Goal: Task Accomplishment & Management: Use online tool/utility

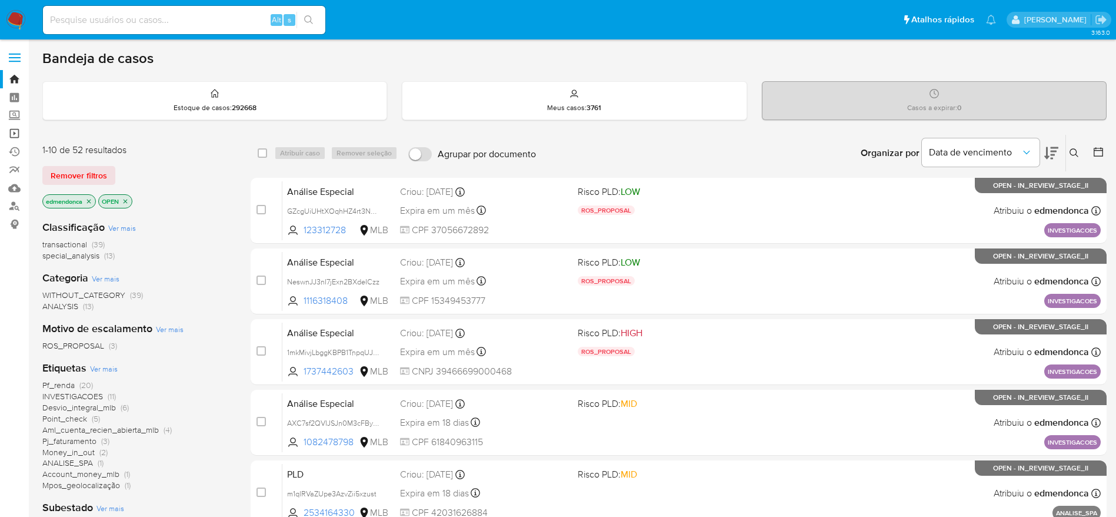
click at [12, 135] on link "Operações em massa" at bounding box center [70, 133] width 140 height 18
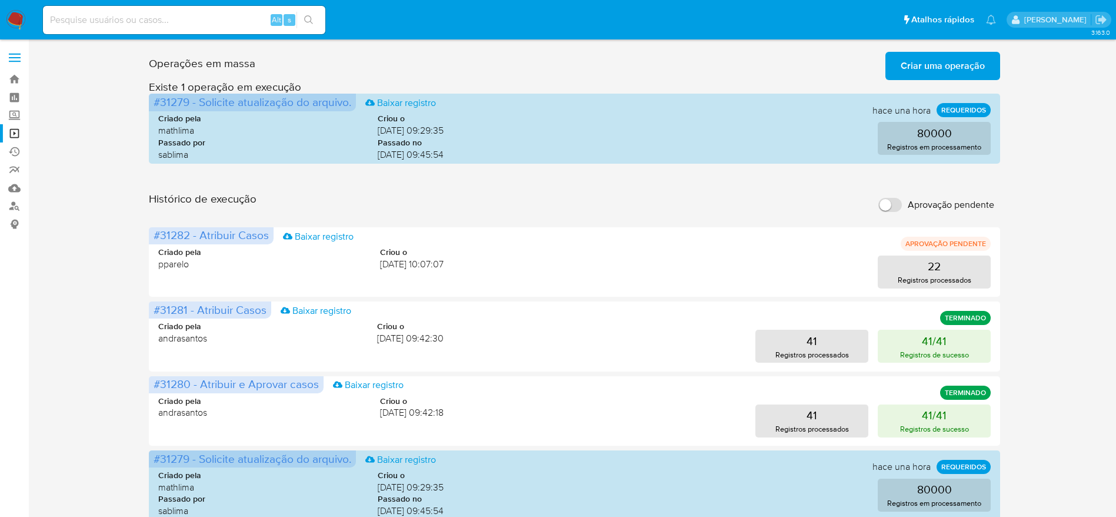
click at [930, 57] on span "Criar uma operação" at bounding box center [943, 66] width 84 height 26
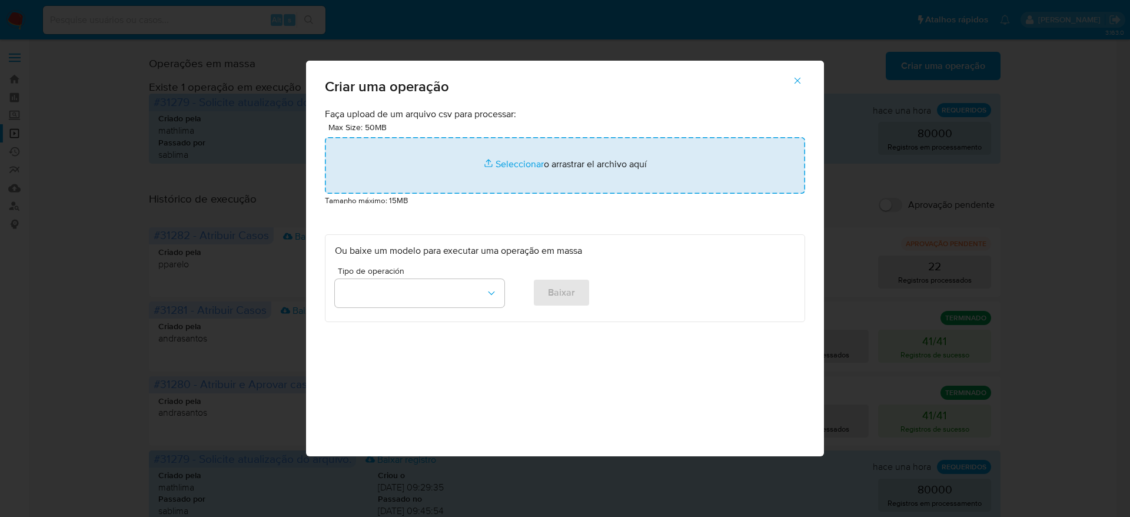
click at [511, 162] on input "file" at bounding box center [565, 165] width 480 height 56
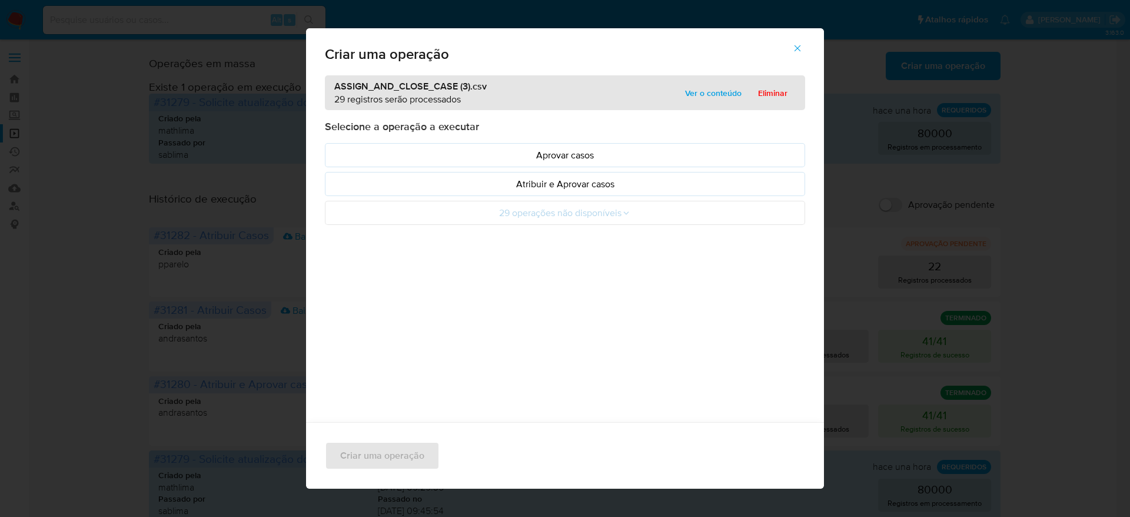
click at [685, 92] on span "Ver o conteúdo" at bounding box center [713, 93] width 56 height 16
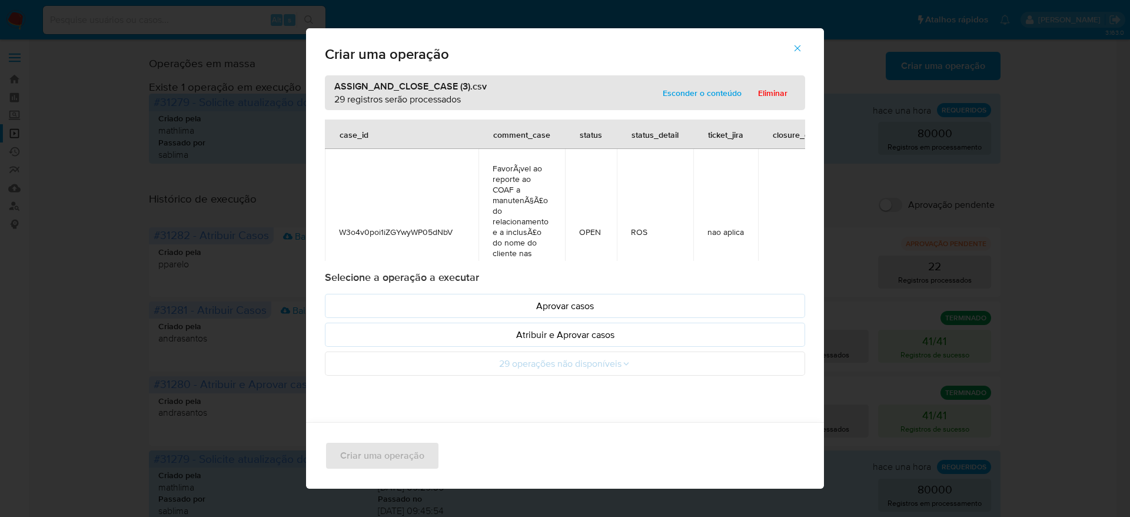
click at [801, 48] on icon "button" at bounding box center [797, 48] width 6 height 6
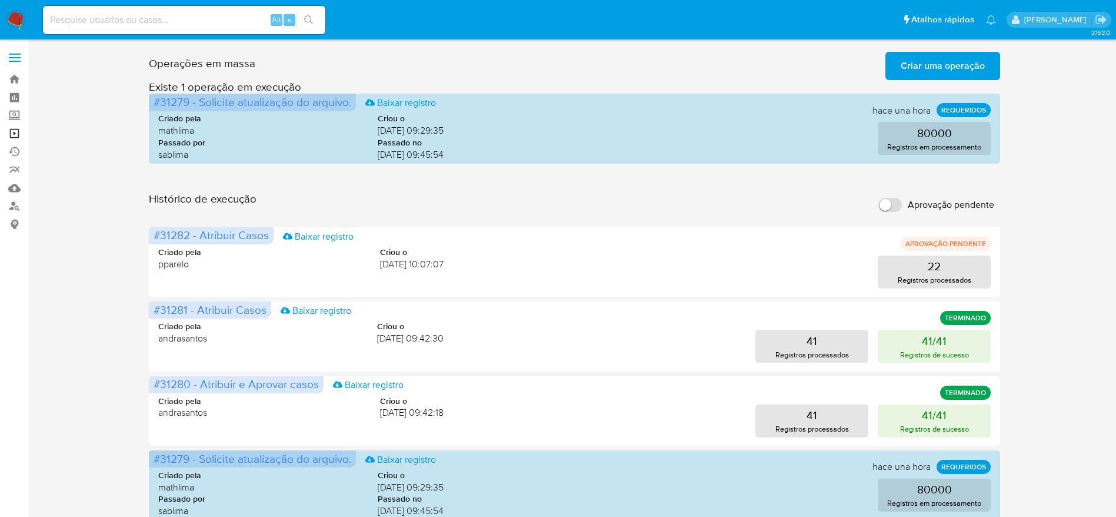
click at [16, 134] on link "Operações em massa" at bounding box center [70, 133] width 140 height 18
click at [14, 133] on link "Operações em massa" at bounding box center [70, 133] width 140 height 18
click at [814, 55] on span "3 operações coladas" at bounding box center [817, 66] width 88 height 26
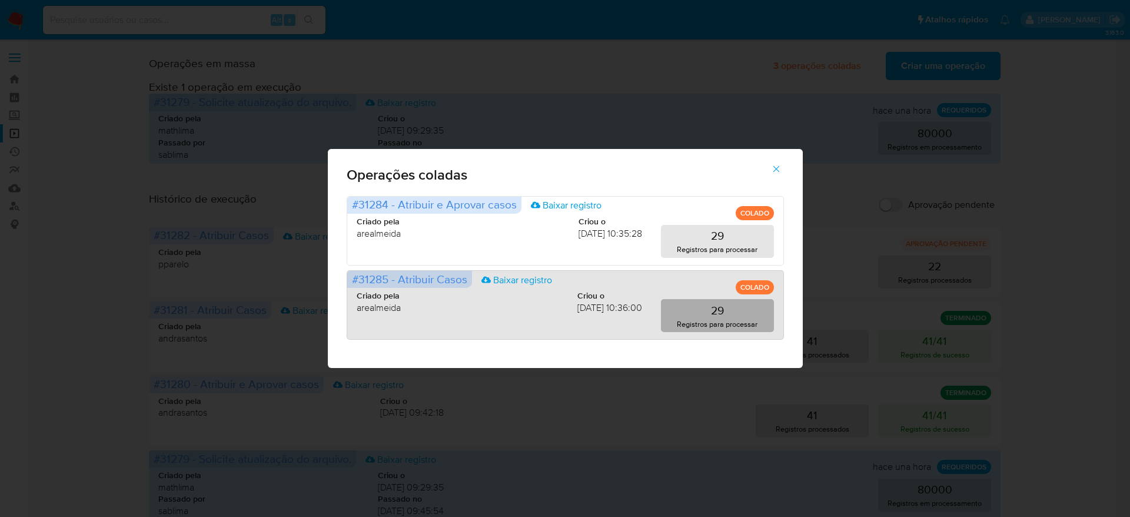
click at [715, 314] on p "29" at bounding box center [717, 310] width 13 height 16
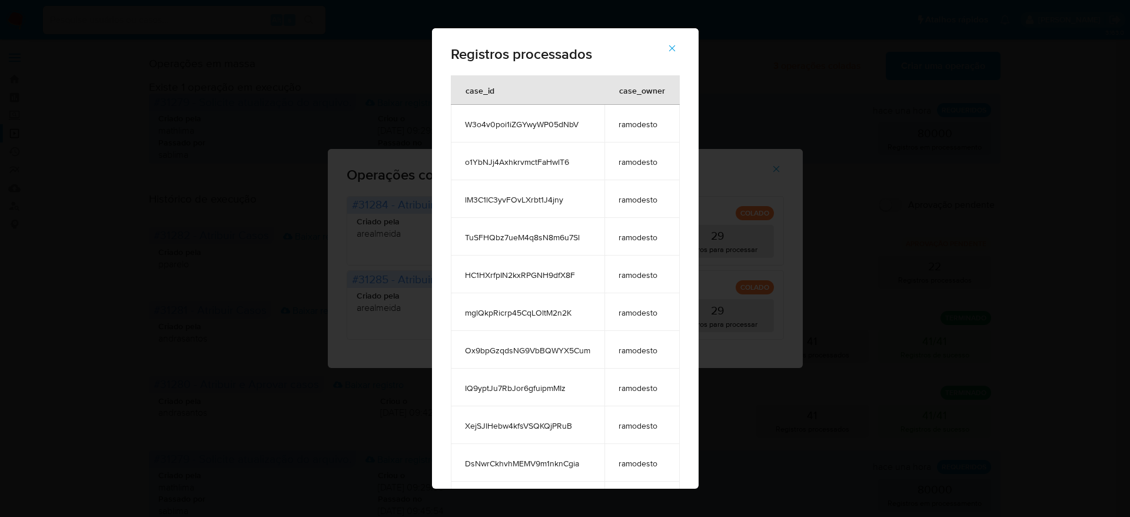
click at [675, 49] on icon "button" at bounding box center [671, 48] width 6 height 6
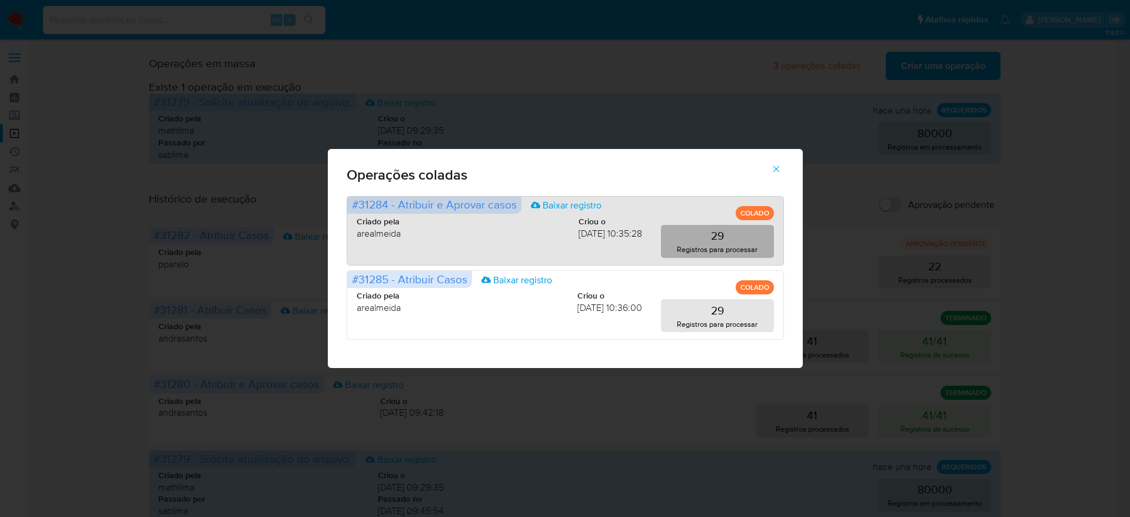
click at [737, 242] on button "29 Registros para processar" at bounding box center [717, 241] width 113 height 33
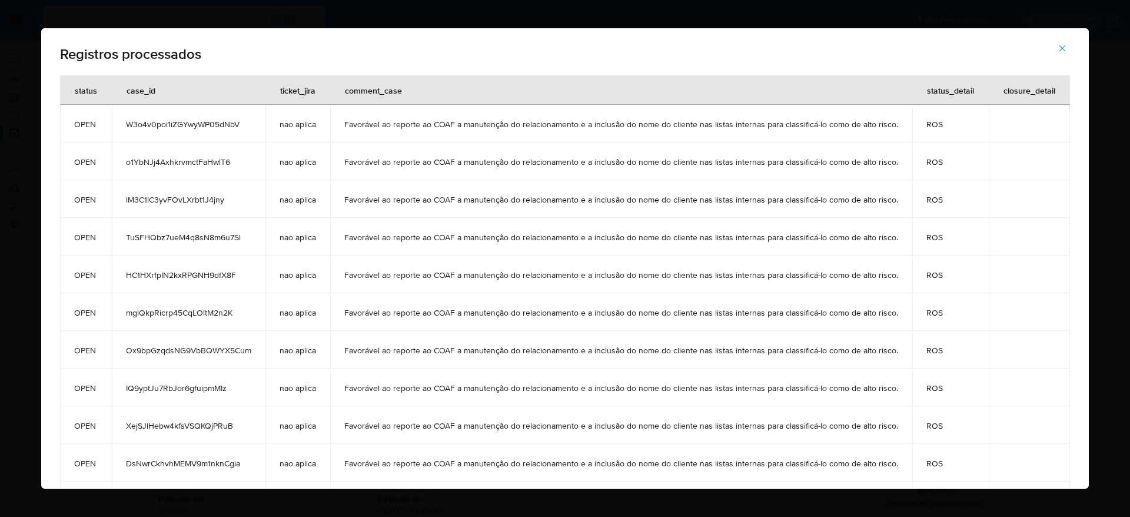
click at [1065, 44] on icon "button" at bounding box center [1062, 48] width 11 height 11
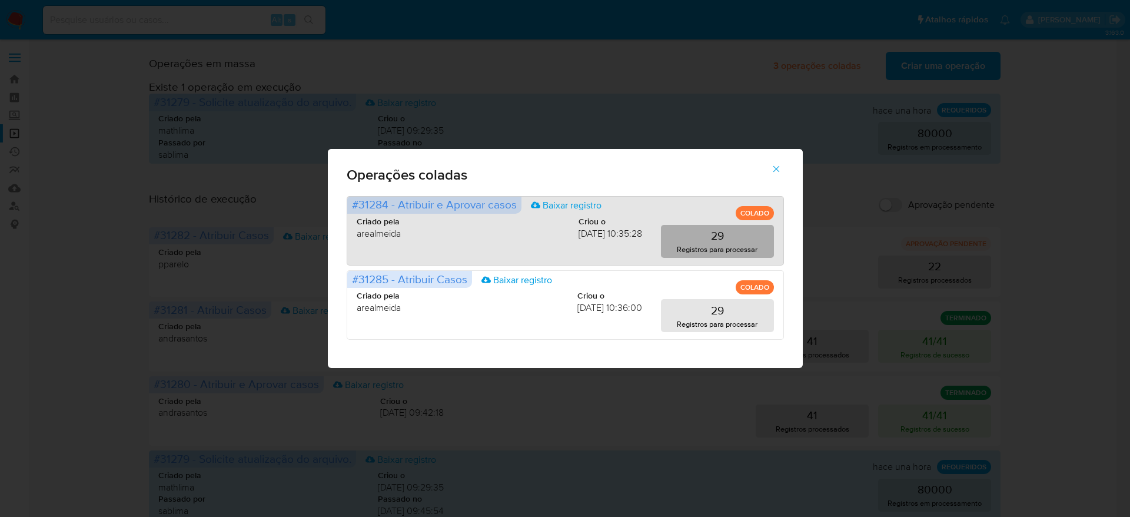
click at [703, 234] on button "29 Registros para processar" at bounding box center [717, 241] width 113 height 33
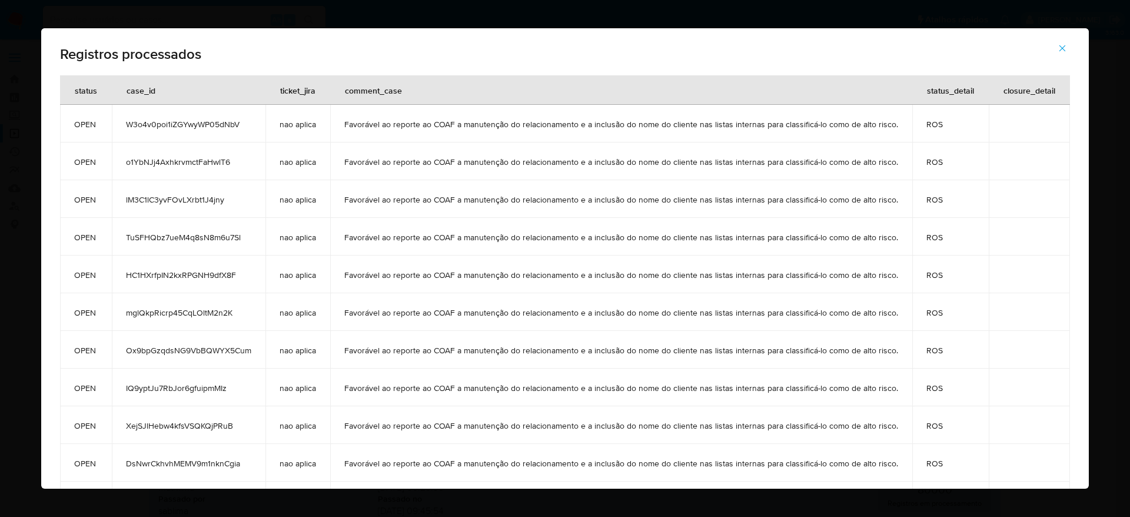
click at [1063, 51] on icon "button" at bounding box center [1062, 48] width 11 height 11
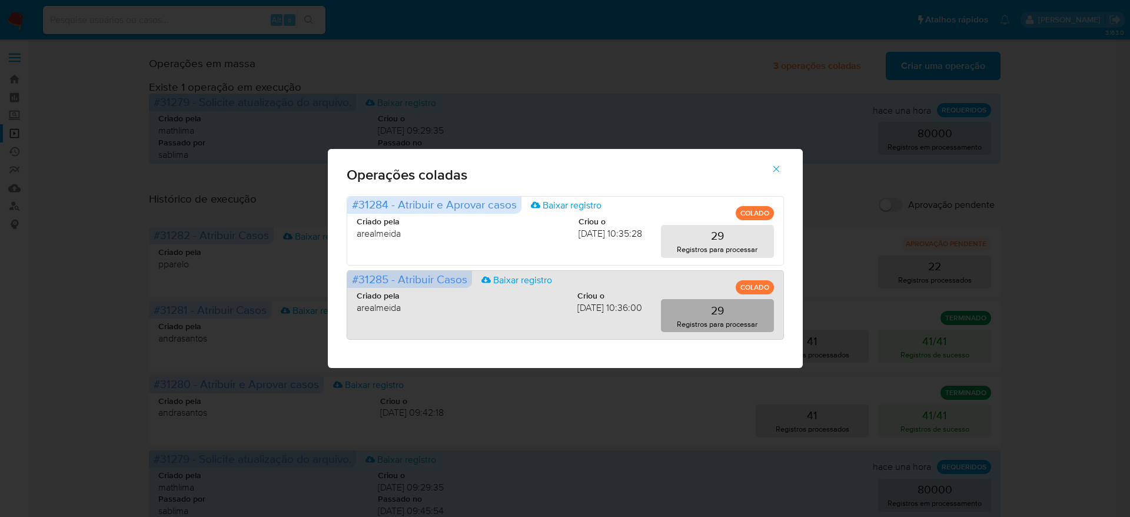
click at [747, 315] on button "29 Registros para processar" at bounding box center [717, 315] width 113 height 33
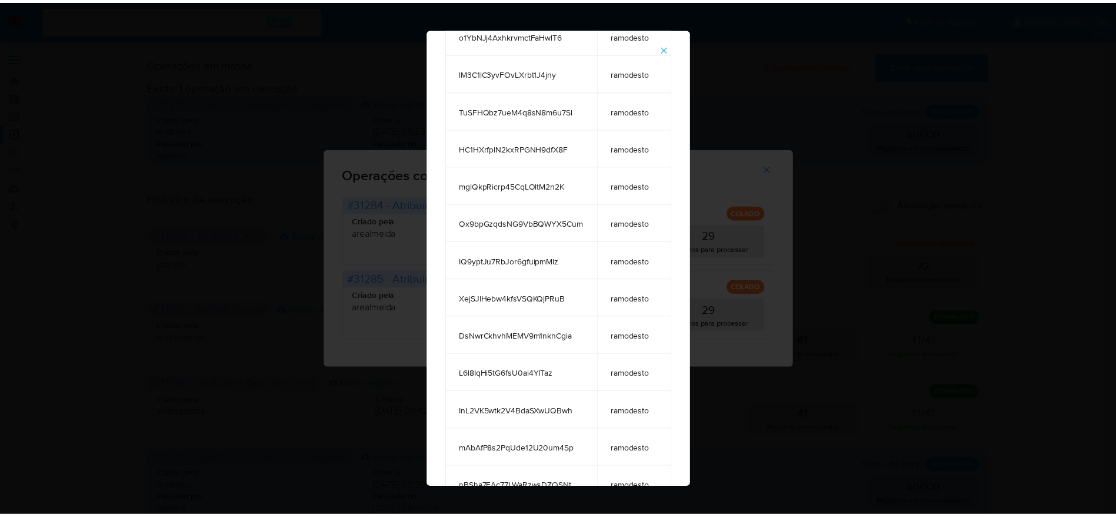
scroll to position [718, 0]
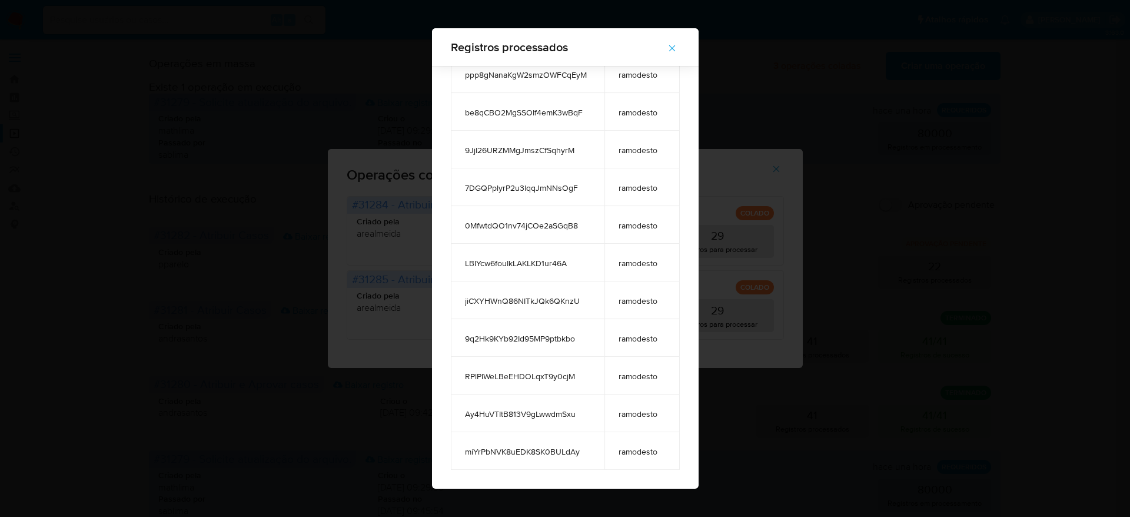
click at [677, 47] on icon "button" at bounding box center [672, 48] width 11 height 11
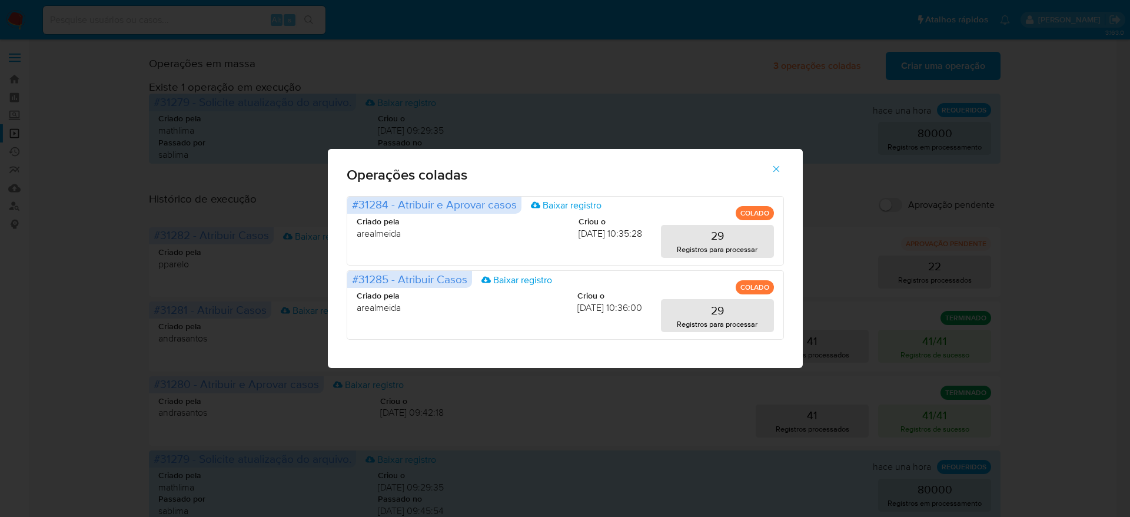
click at [776, 166] on icon "button" at bounding box center [776, 169] width 11 height 11
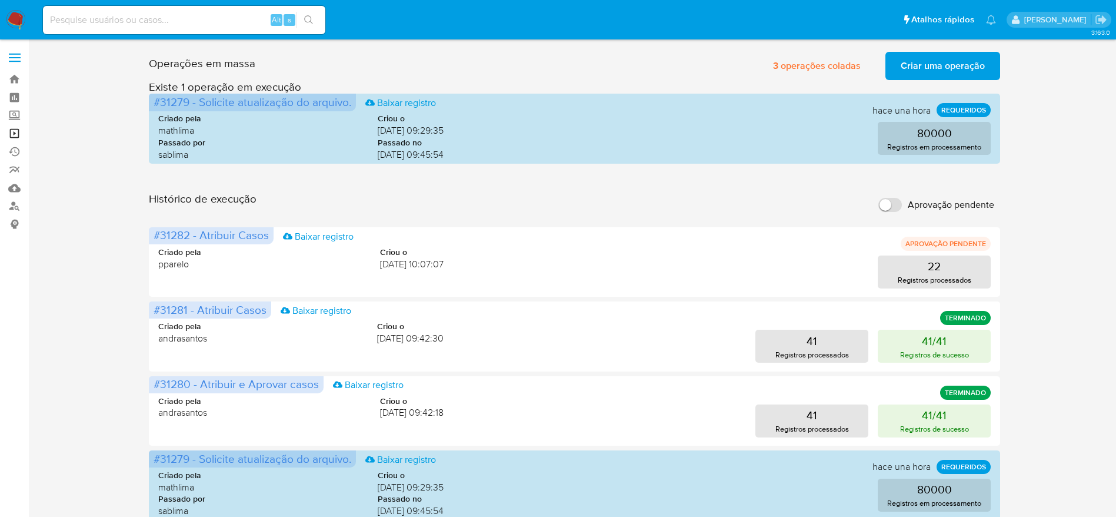
click at [18, 130] on link "Operações em massa" at bounding box center [70, 133] width 140 height 18
click at [829, 58] on span "5 operações coladas" at bounding box center [816, 66] width 88 height 26
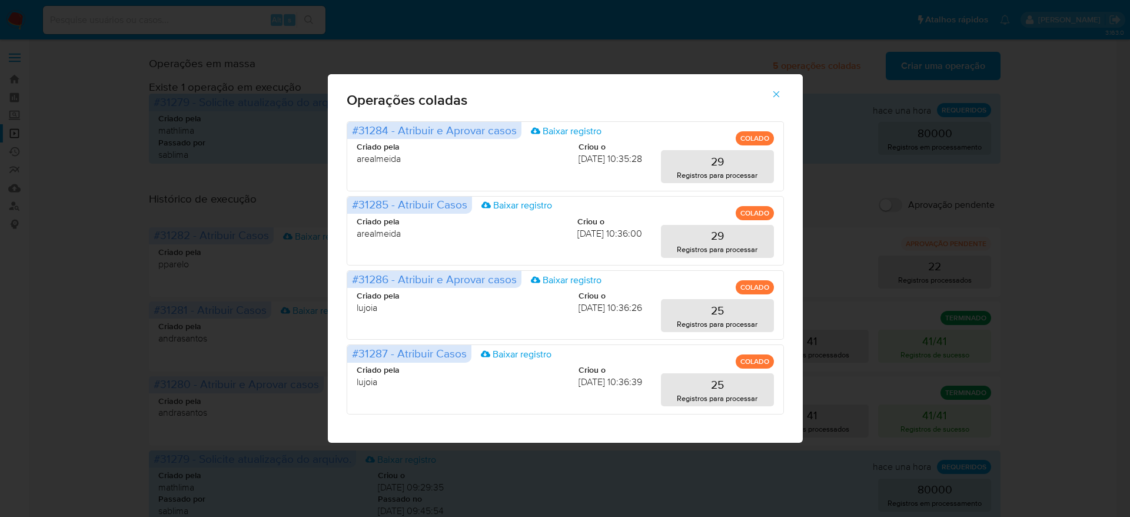
click at [779, 95] on icon "button" at bounding box center [776, 94] width 11 height 11
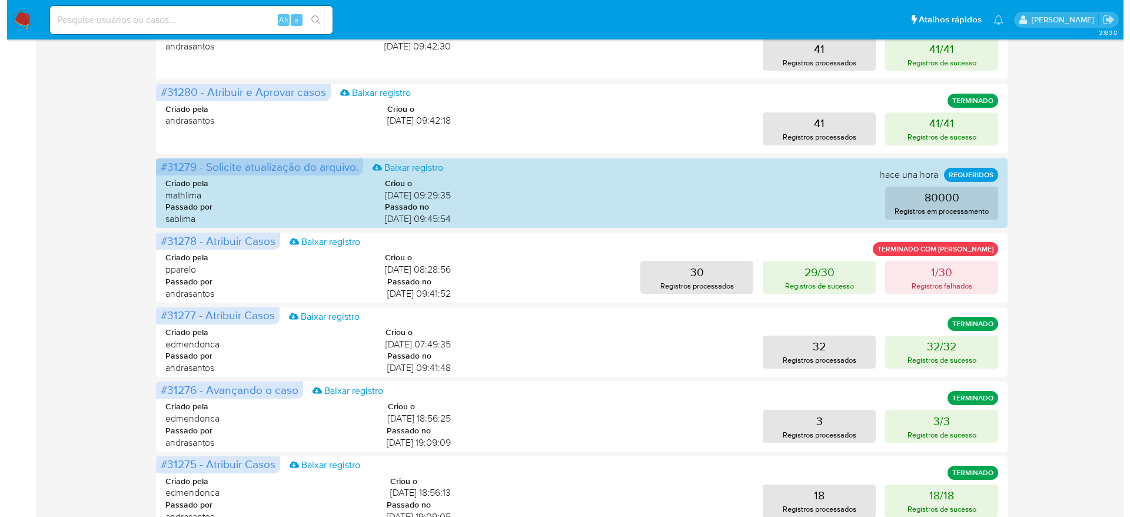
scroll to position [265, 0]
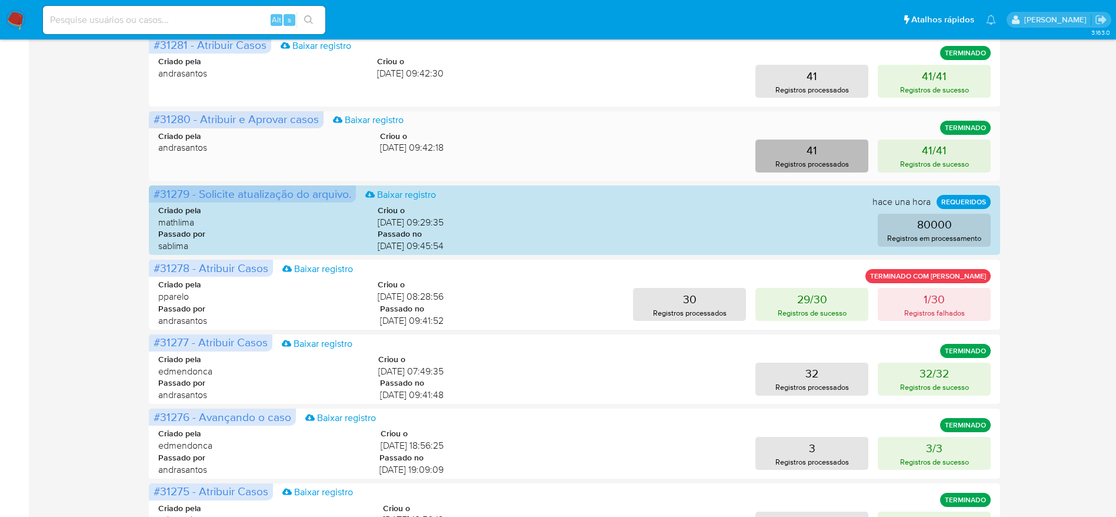
click at [822, 146] on button "41 Registros processados" at bounding box center [811, 155] width 113 height 33
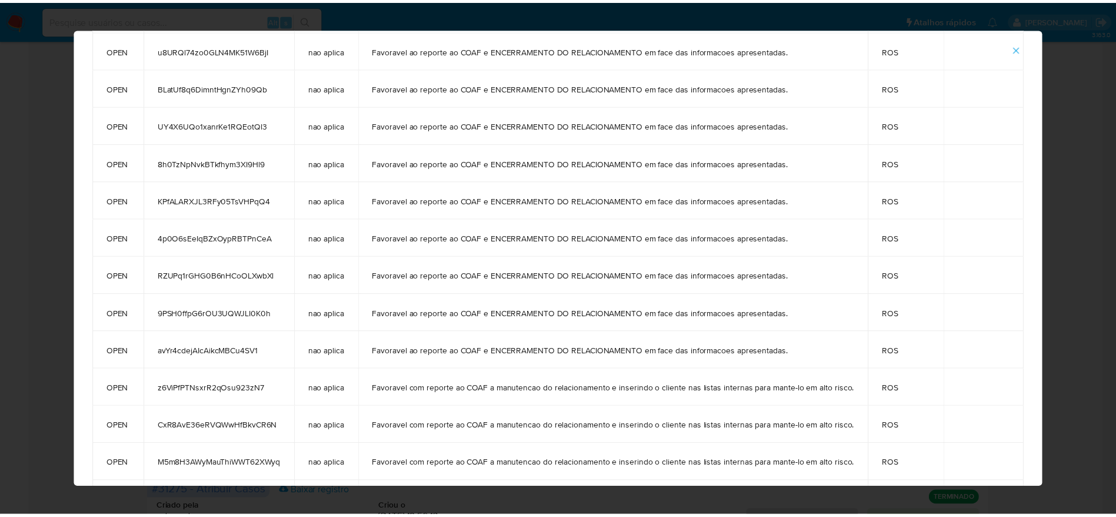
scroll to position [22, 0]
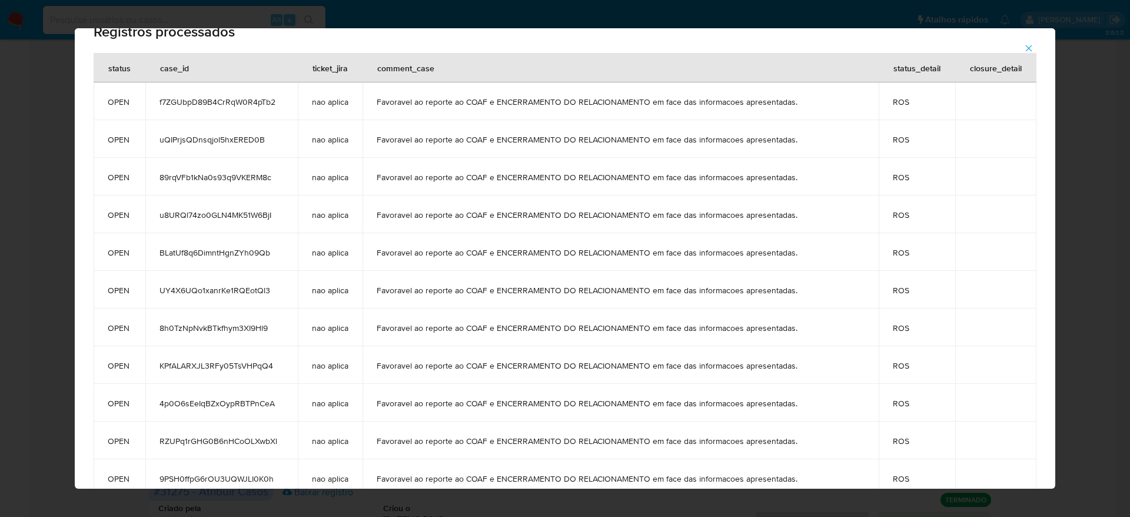
click at [1034, 46] on icon "button" at bounding box center [1028, 48] width 11 height 11
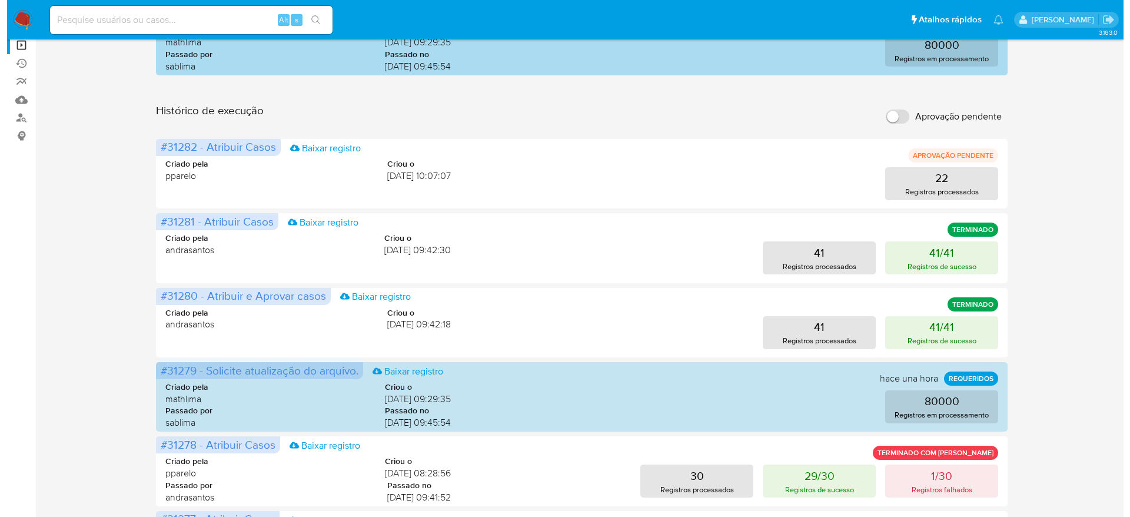
scroll to position [0, 0]
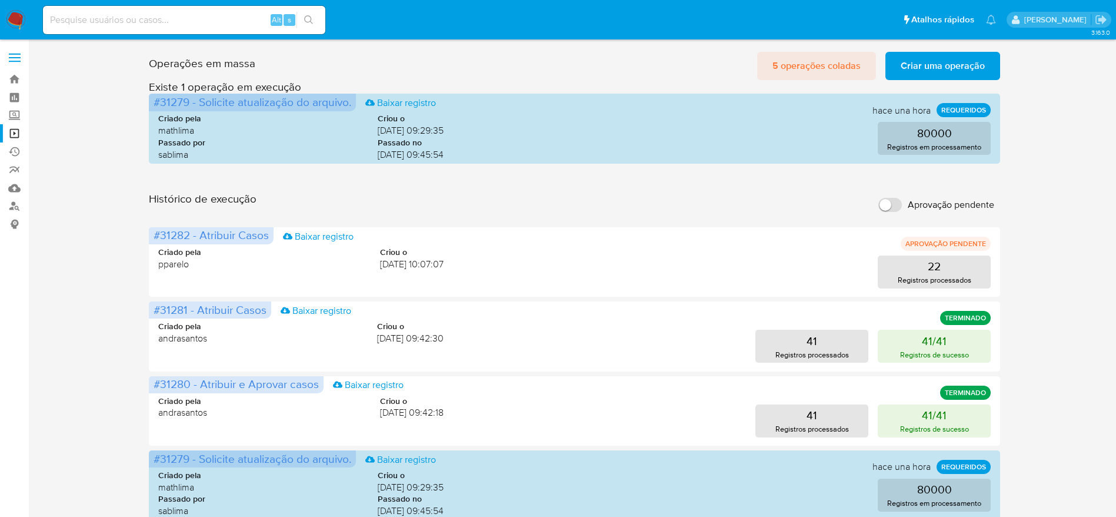
click at [815, 66] on span "5 operações coladas" at bounding box center [816, 66] width 88 height 26
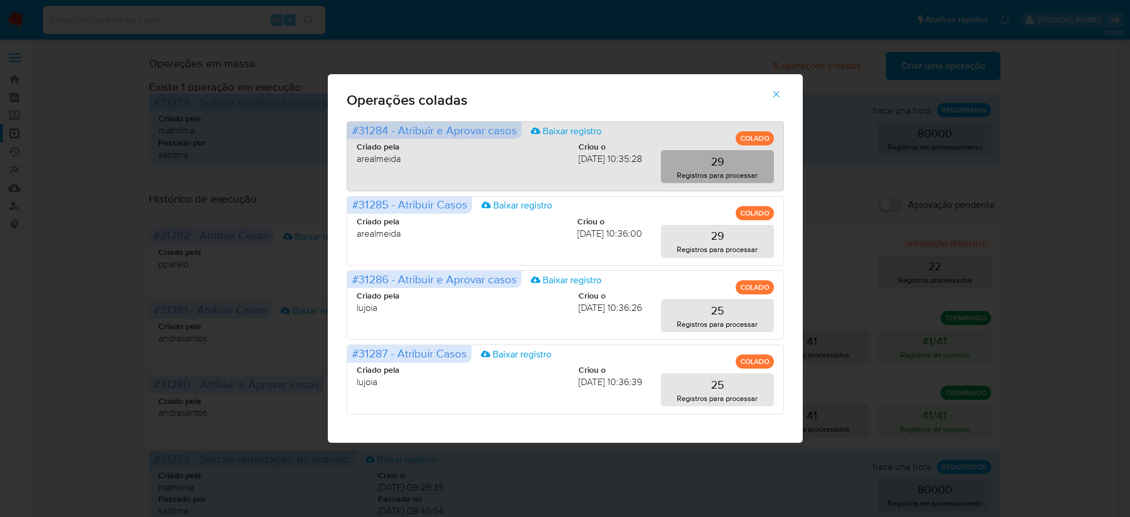
click at [703, 168] on button "29 Registros para processar" at bounding box center [717, 166] width 113 height 33
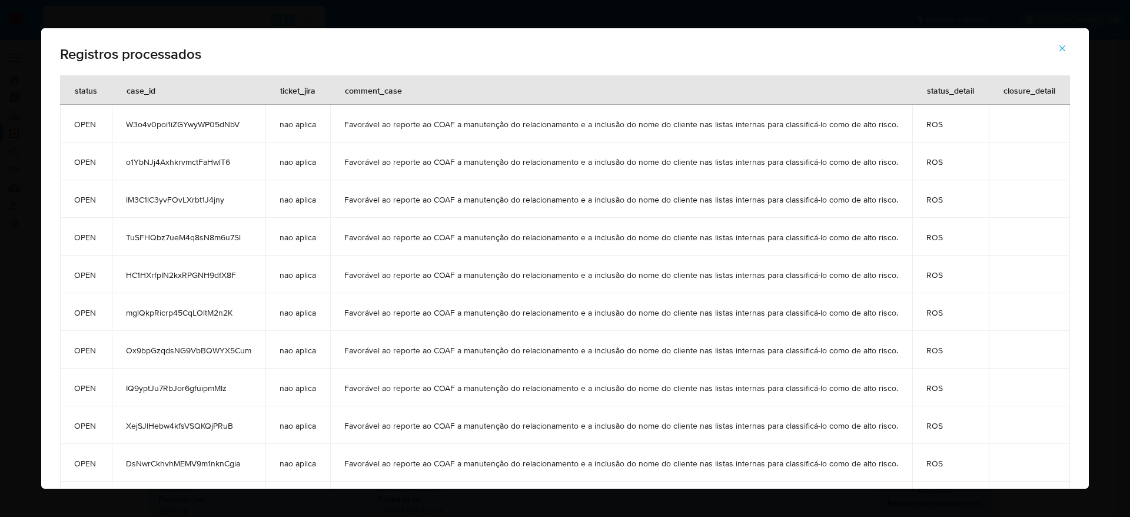
click at [1067, 48] on icon "button" at bounding box center [1062, 48] width 11 height 11
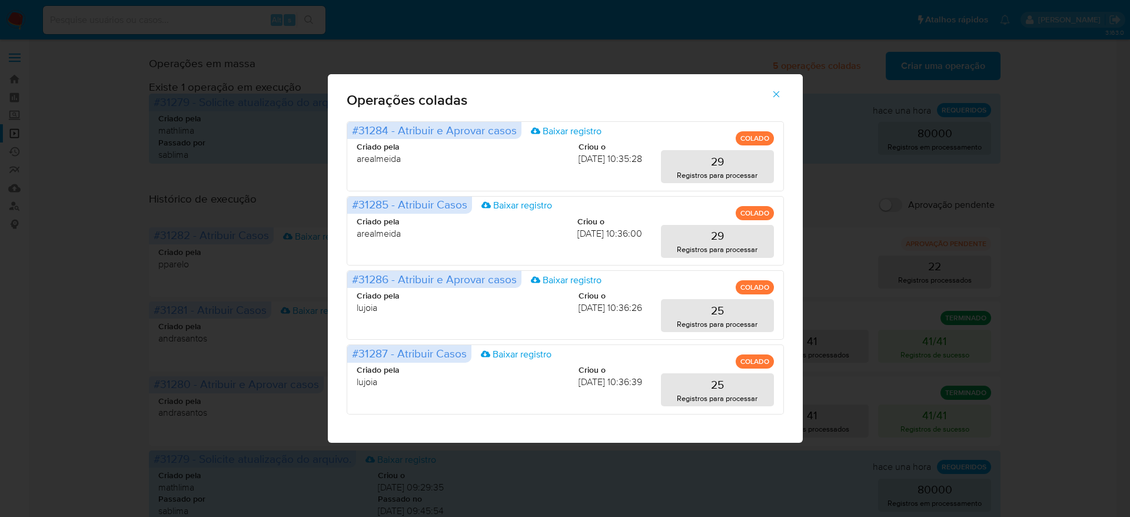
click at [781, 98] on icon "button" at bounding box center [776, 94] width 11 height 11
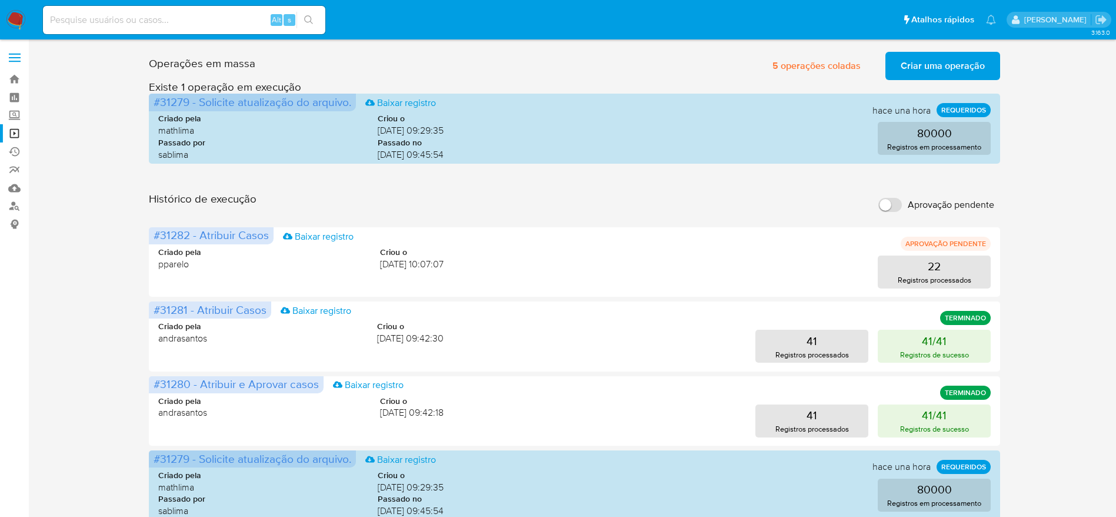
click at [66, 219] on div "Operações em massa 5 operações coladas Criar uma operação Só pode haver no máxi…" at bounding box center [574, 525] width 1064 height 957
click at [12, 129] on link "Operações em massa" at bounding box center [70, 133] width 140 height 18
click at [802, 75] on span "5 operações coladas" at bounding box center [816, 66] width 88 height 26
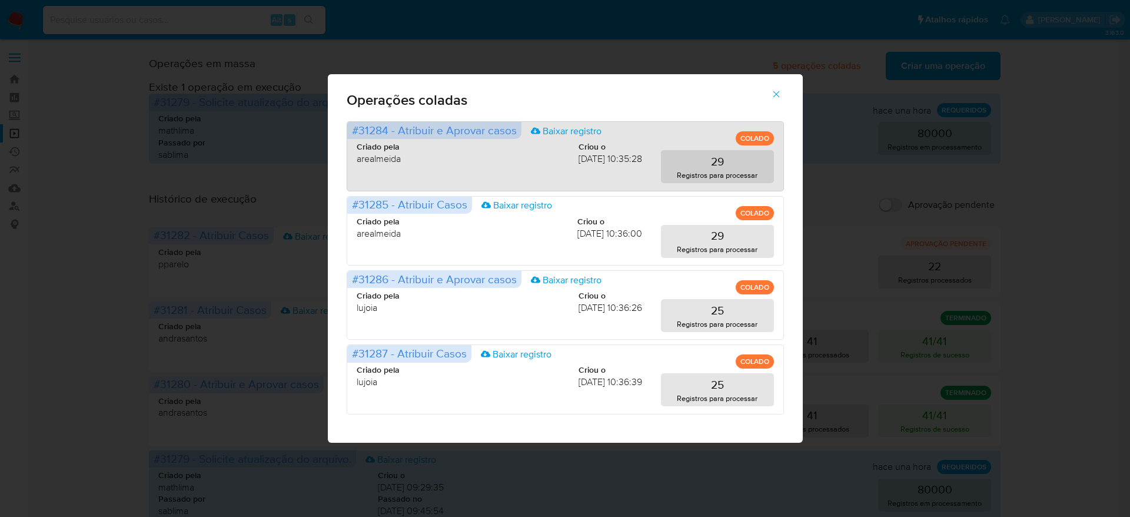
drag, startPoint x: 354, startPoint y: 161, endPoint x: 423, endPoint y: 159, distance: 68.8
click at [423, 159] on div "#31284 - Atribuir e Aprovar casos Baixar registro COLADO Criado pela arealmeida…" at bounding box center [565, 155] width 437 height 69
click at [496, 162] on div "Criado pela arealmeida Criou o 09/10/2025 10:35:28" at bounding box center [499, 153] width 285 height 24
click at [717, 166] on p "29" at bounding box center [717, 161] width 13 height 16
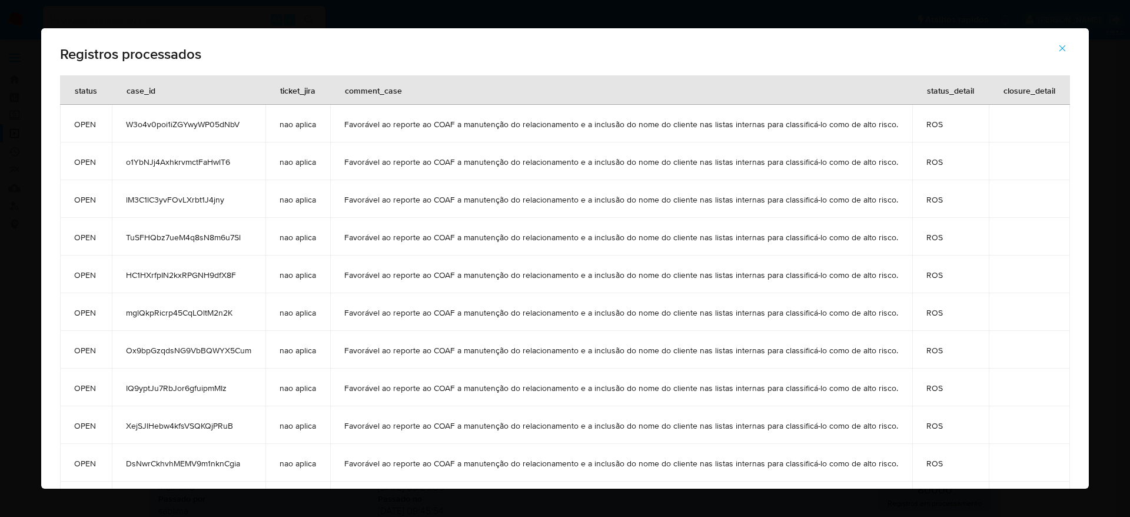
click at [1067, 46] on icon "button" at bounding box center [1062, 48] width 11 height 11
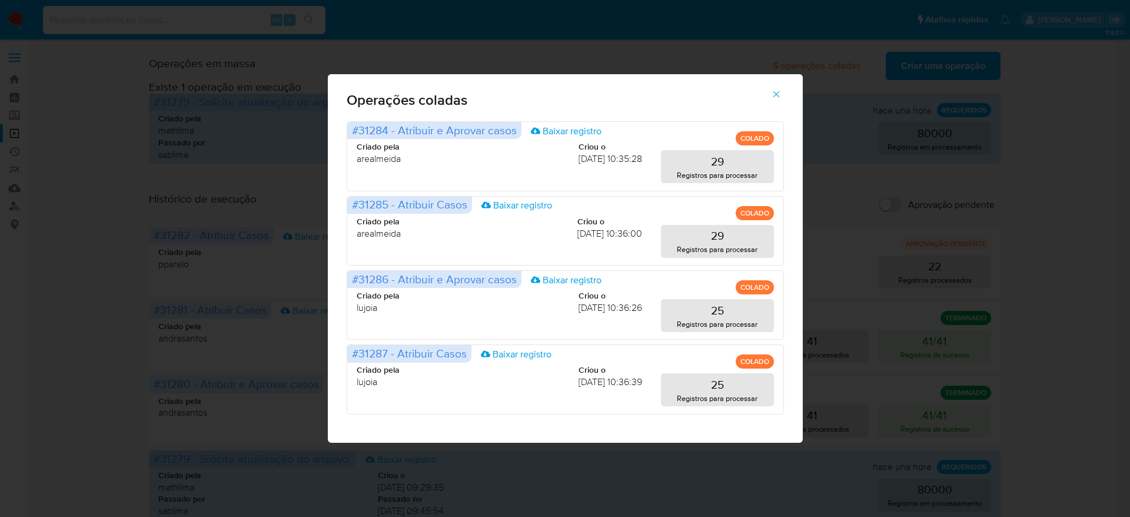
click at [775, 93] on icon "button" at bounding box center [775, 94] width 6 height 6
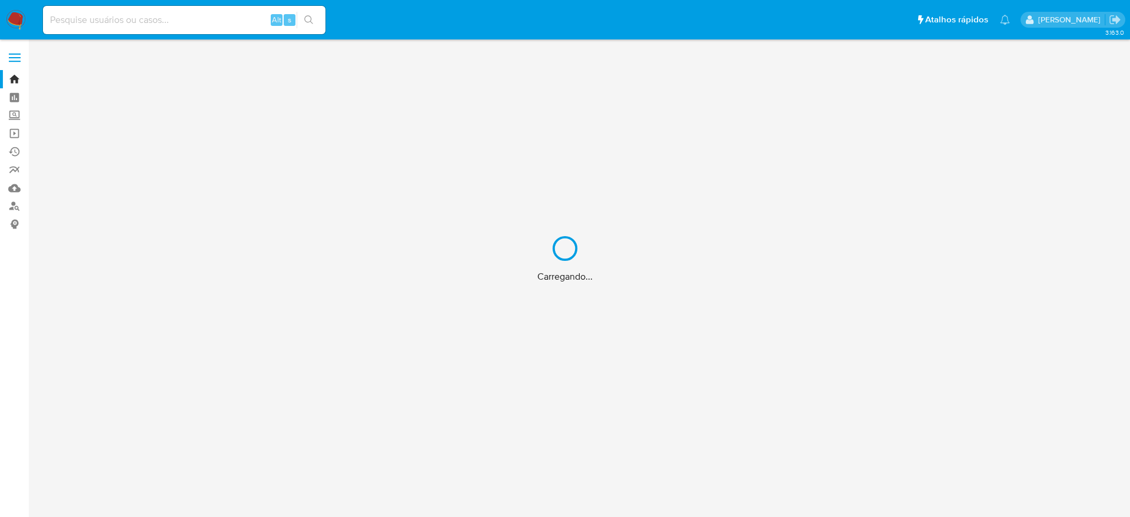
click at [179, 15] on div "Carregando..." at bounding box center [565, 258] width 1130 height 517
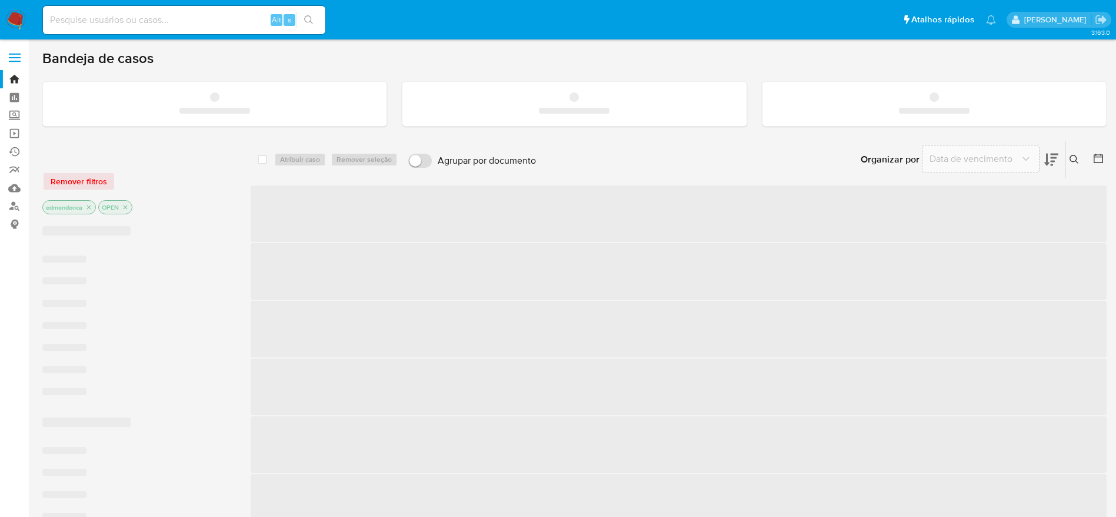
click at [179, 15] on input at bounding box center [184, 19] width 282 height 15
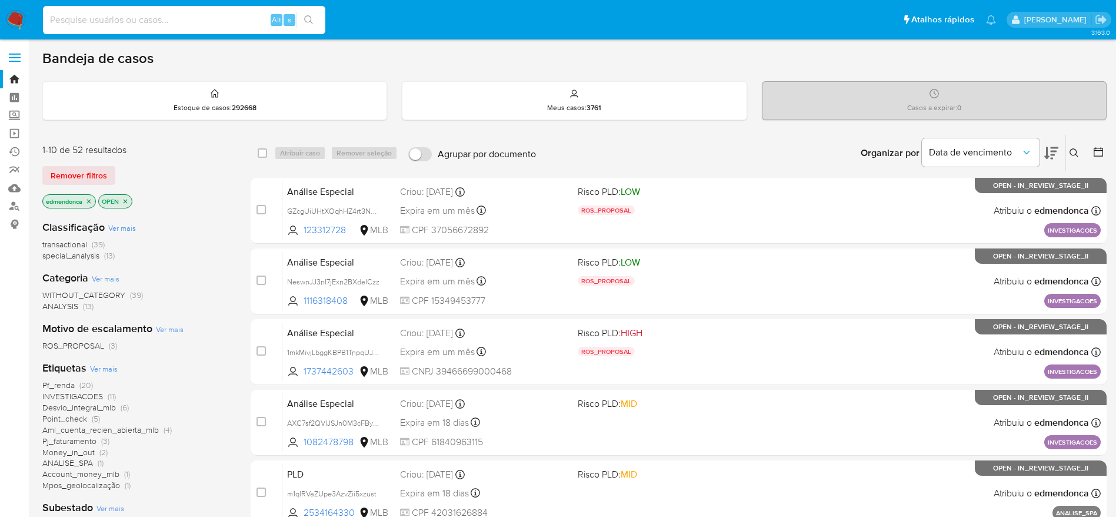
paste input "fKdsv0KtQ8zQOckyoz95lQM2"
type input "fKdsv0KtQ8zQOckyoz95lQM2"
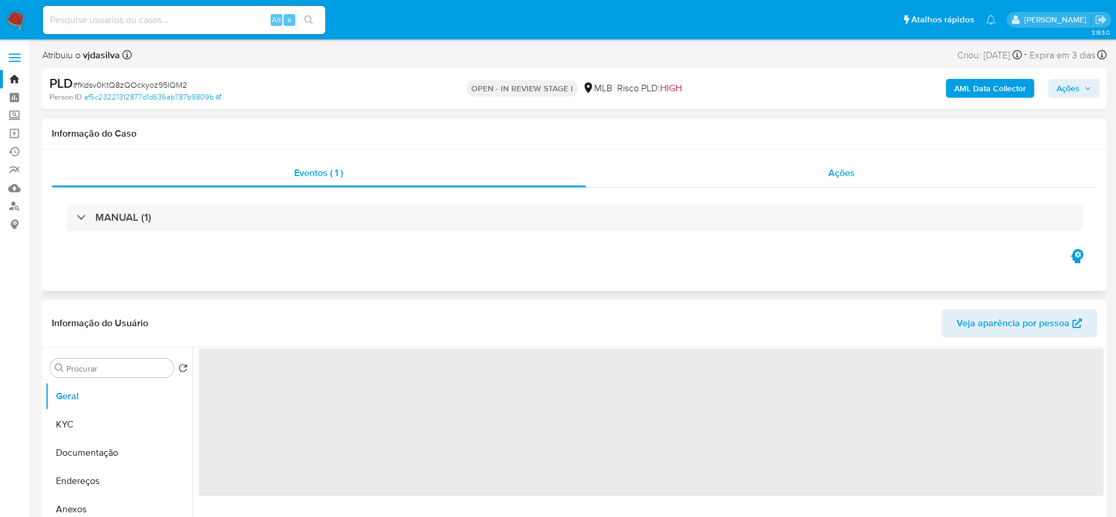
select select "10"
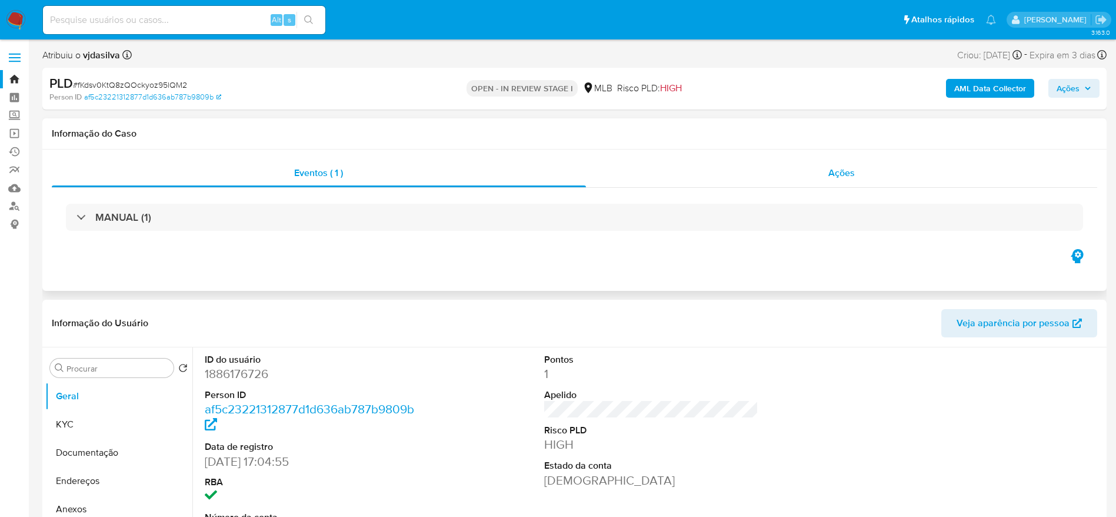
click at [803, 179] on div "Ações" at bounding box center [842, 173] width 512 height 28
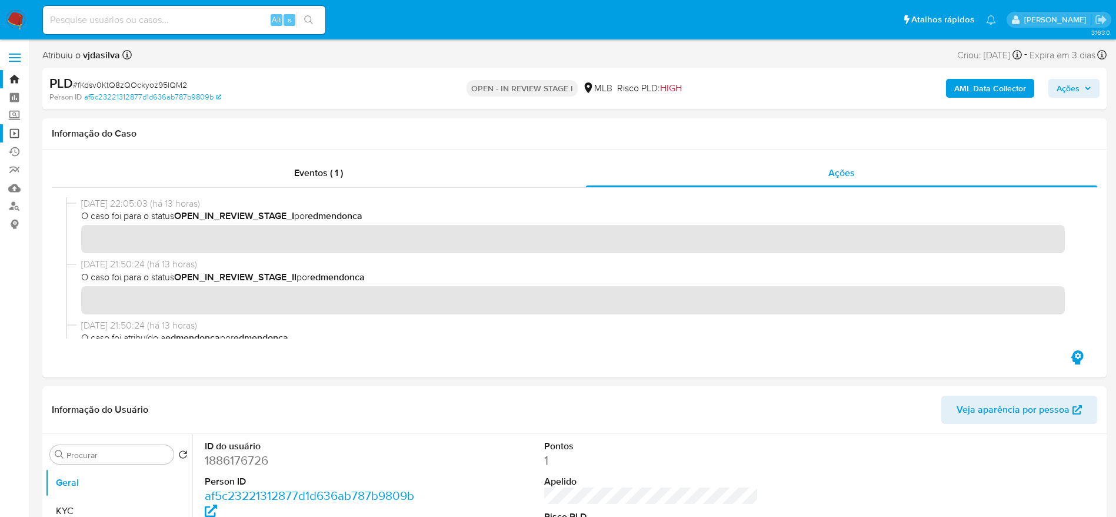
click at [21, 130] on link "Operações em massa" at bounding box center [70, 133] width 140 height 18
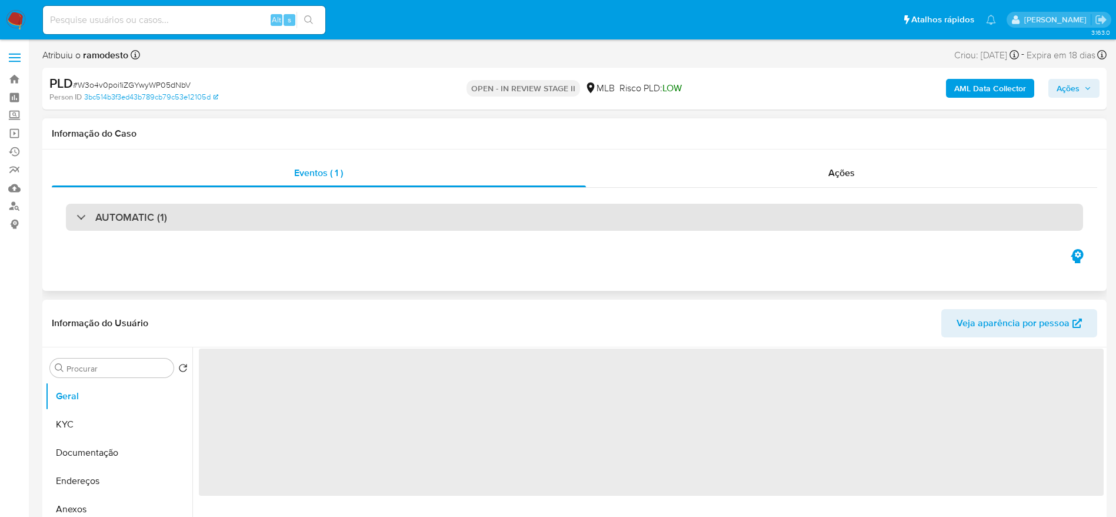
select select "10"
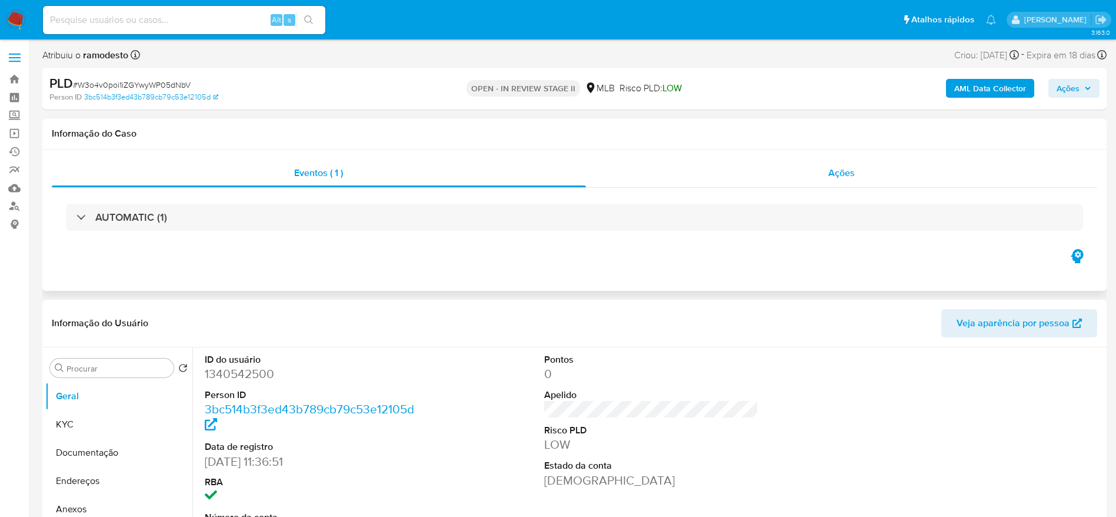
click at [805, 175] on div "Ações" at bounding box center [842, 173] width 512 height 28
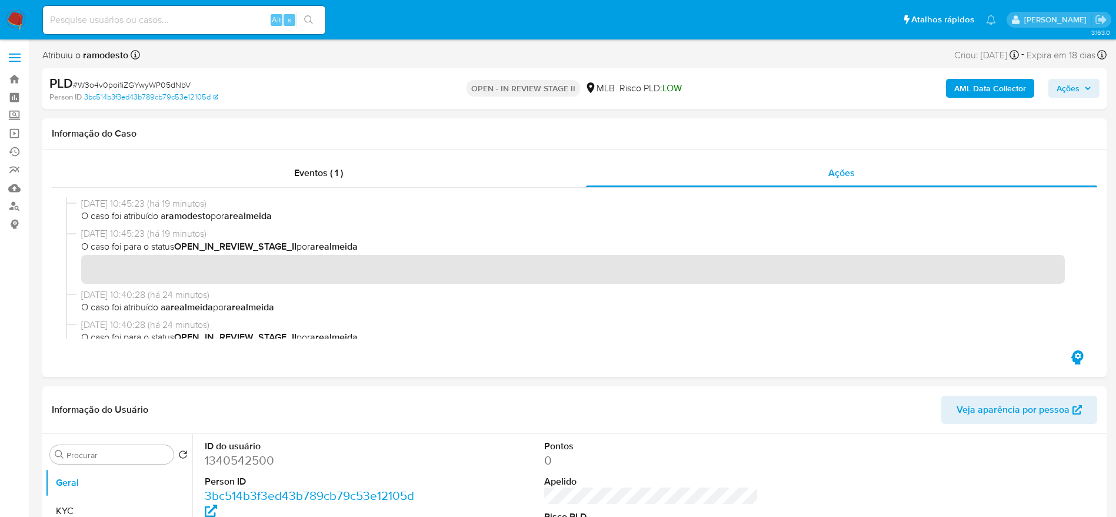
click at [169, 84] on span "# W3o4v0poi1iZGYwyWP05dNbV" at bounding box center [132, 85] width 118 height 12
copy span "W3o4v0poi1iZGYwyWP05dNbV"
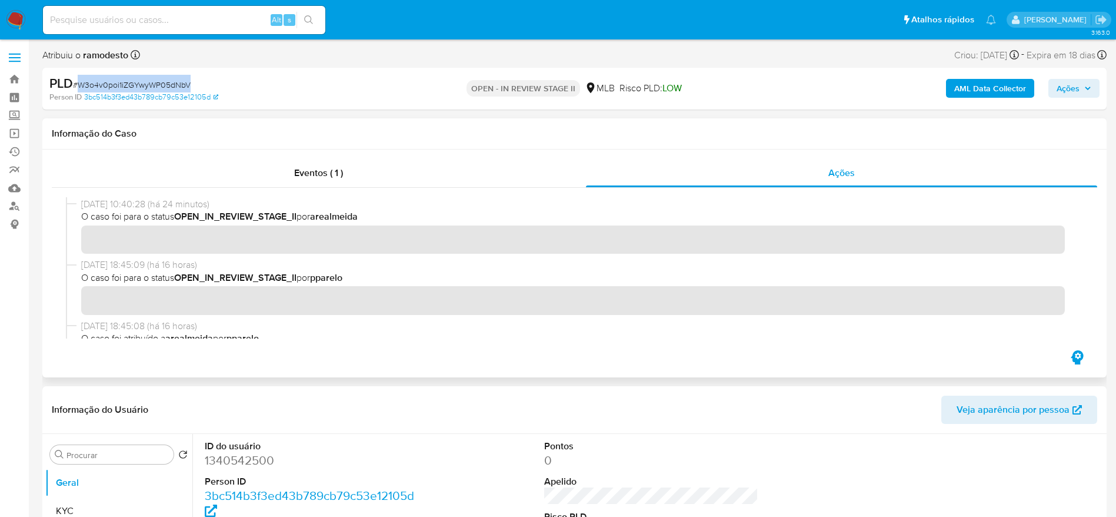
scroll to position [125, 0]
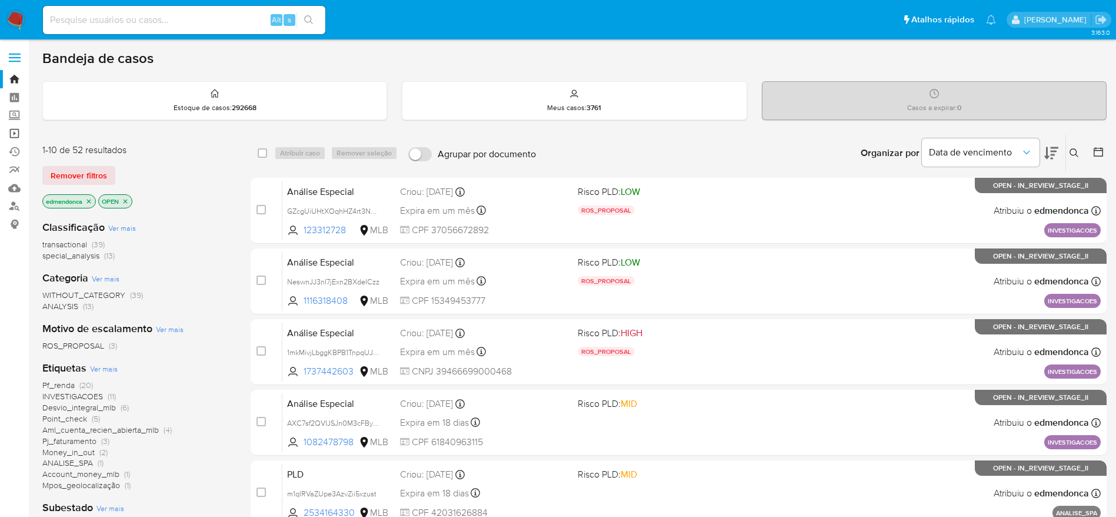
click at [17, 133] on link "Operações em massa" at bounding box center [70, 133] width 140 height 18
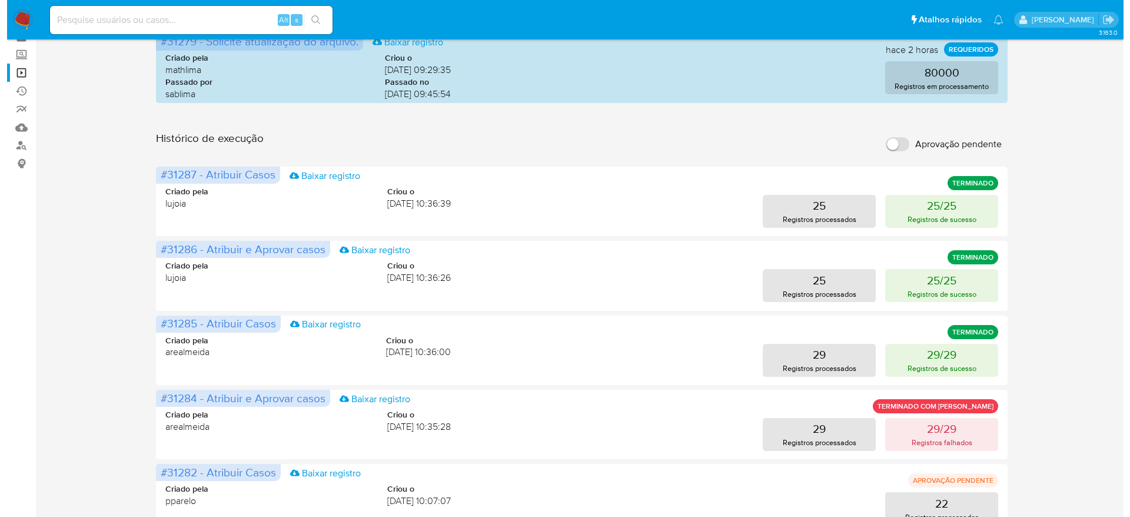
scroll to position [88, 0]
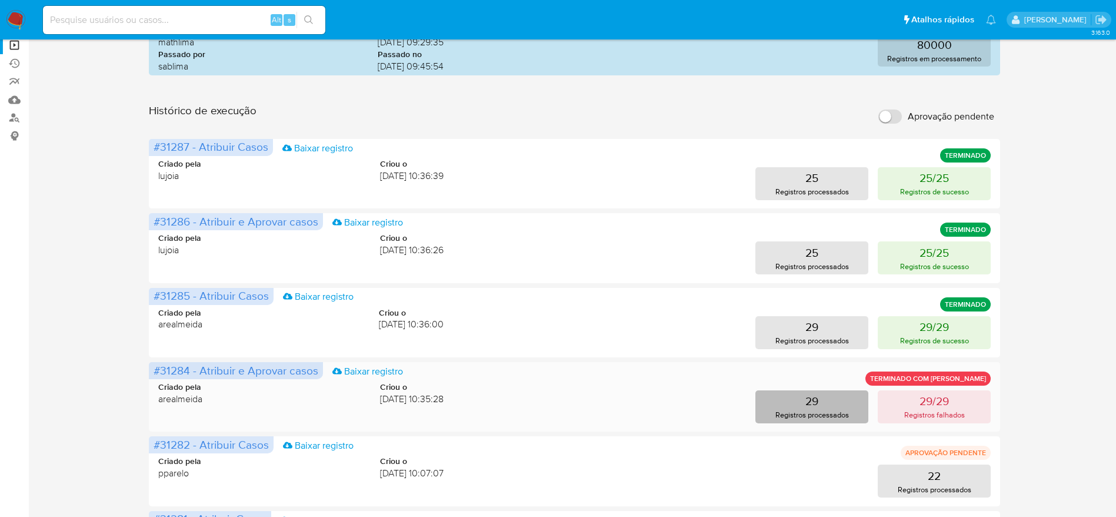
click at [832, 419] on p "Registros processados" at bounding box center [812, 414] width 74 height 11
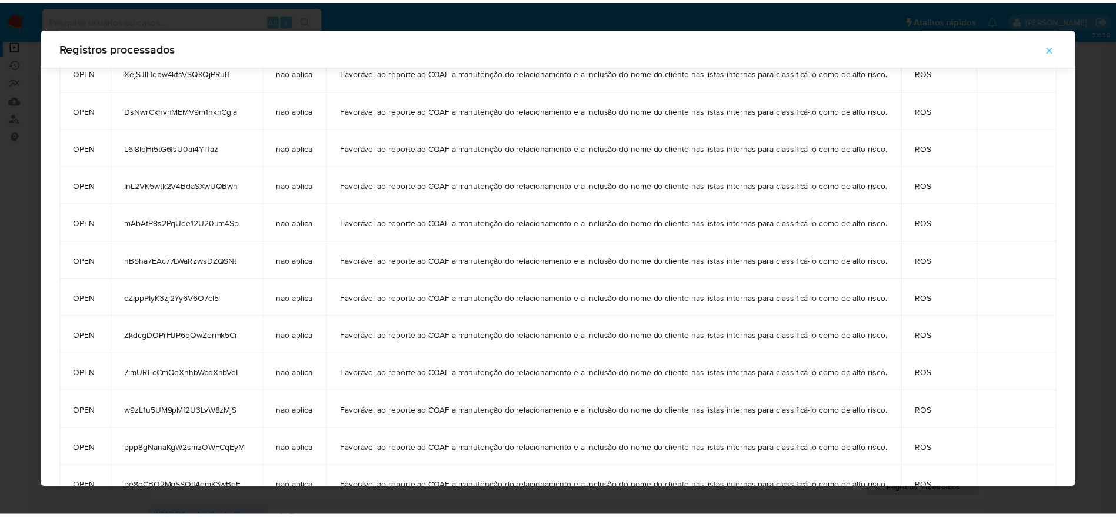
scroll to position [0, 0]
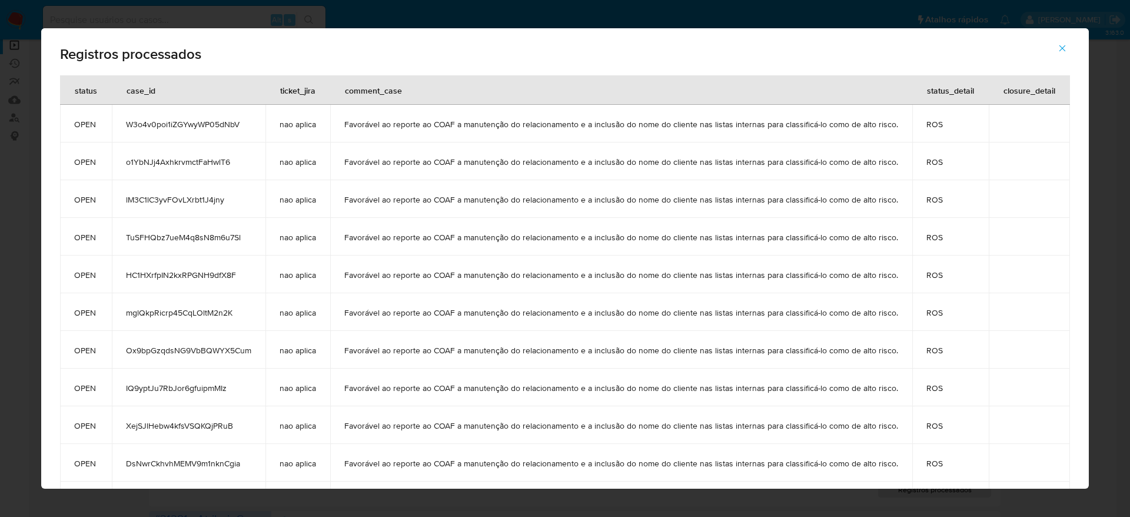
click at [1067, 52] on icon "button" at bounding box center [1062, 48] width 11 height 11
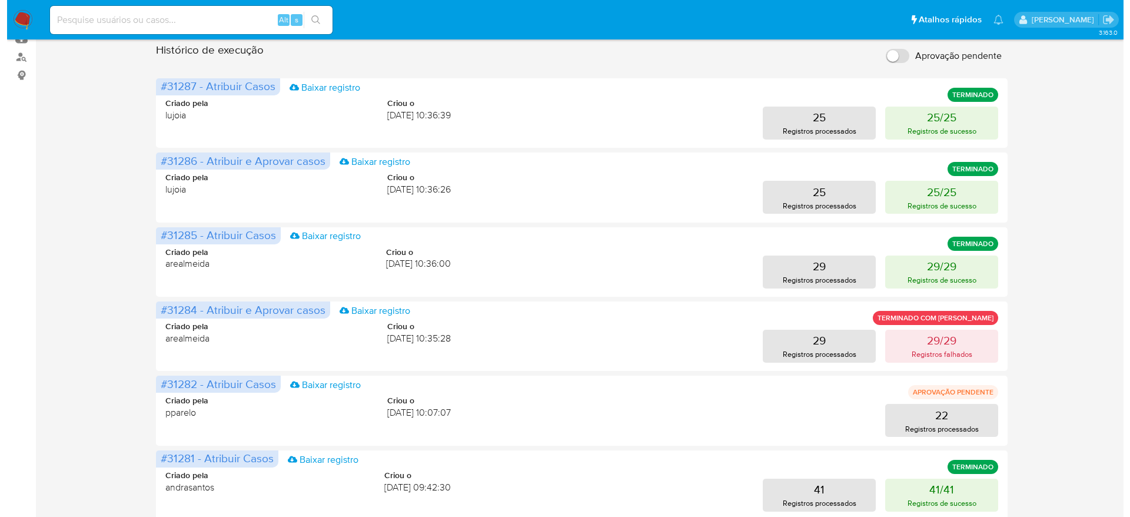
scroll to position [176, 0]
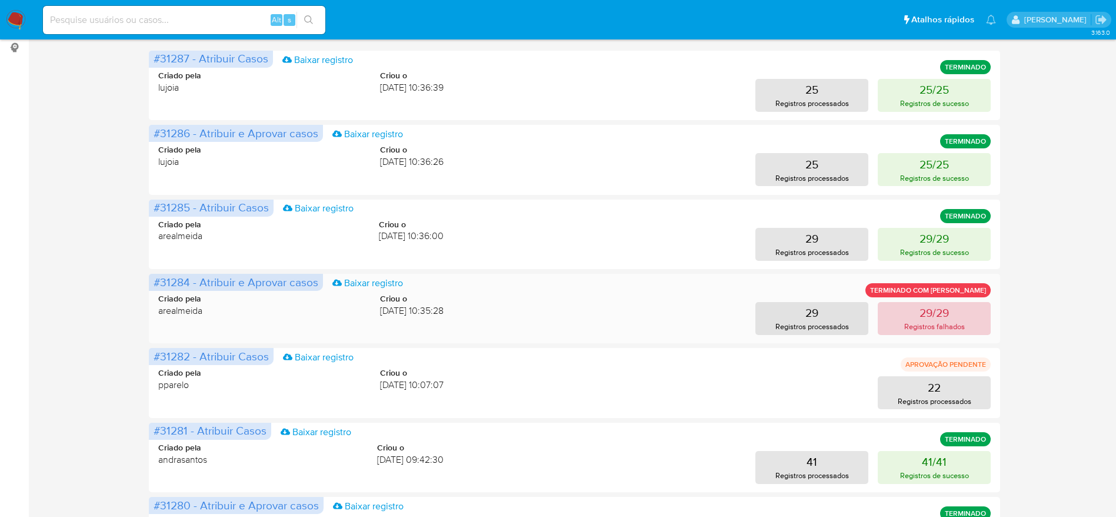
click at [967, 311] on button "29/29 Registros falhados" at bounding box center [934, 318] width 113 height 33
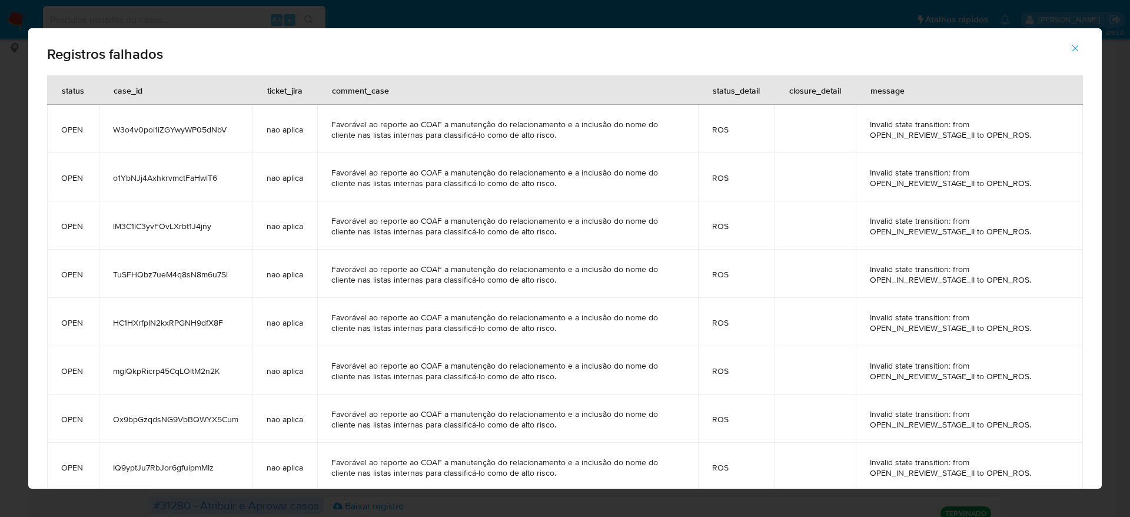
click at [1074, 50] on icon "button" at bounding box center [1075, 48] width 11 height 11
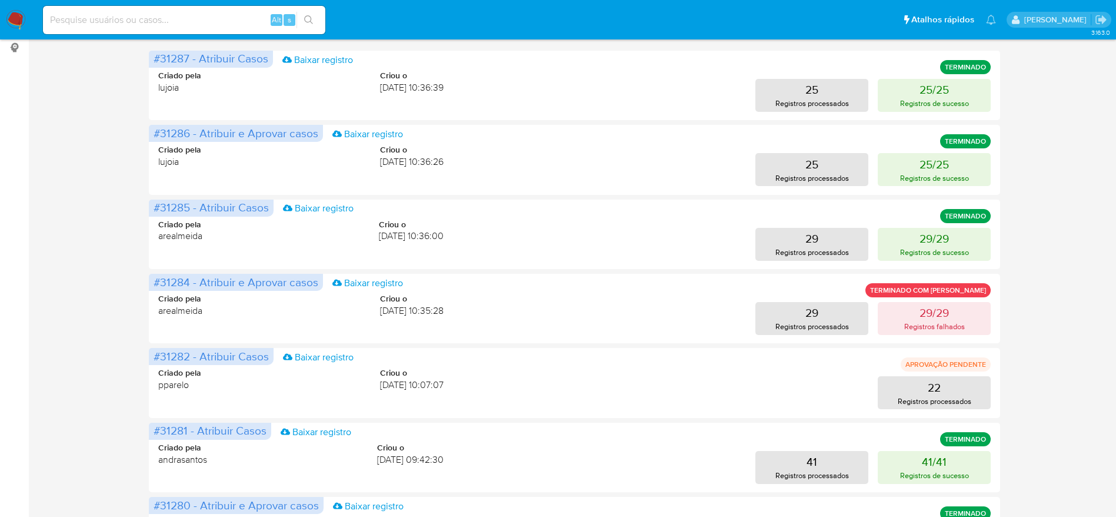
click at [1064, 293] on div "Operações em massa 1 operação colada Criar uma operação Só pode haver no máximo…" at bounding box center [574, 349] width 1064 height 957
click at [9, 211] on aside "Bandeja Painel Screening Pesquisa em Listas Watchlist Ferramentas Operações em …" at bounding box center [14, 350] width 29 height 1053
click at [934, 314] on p "29/29" at bounding box center [934, 312] width 29 height 16
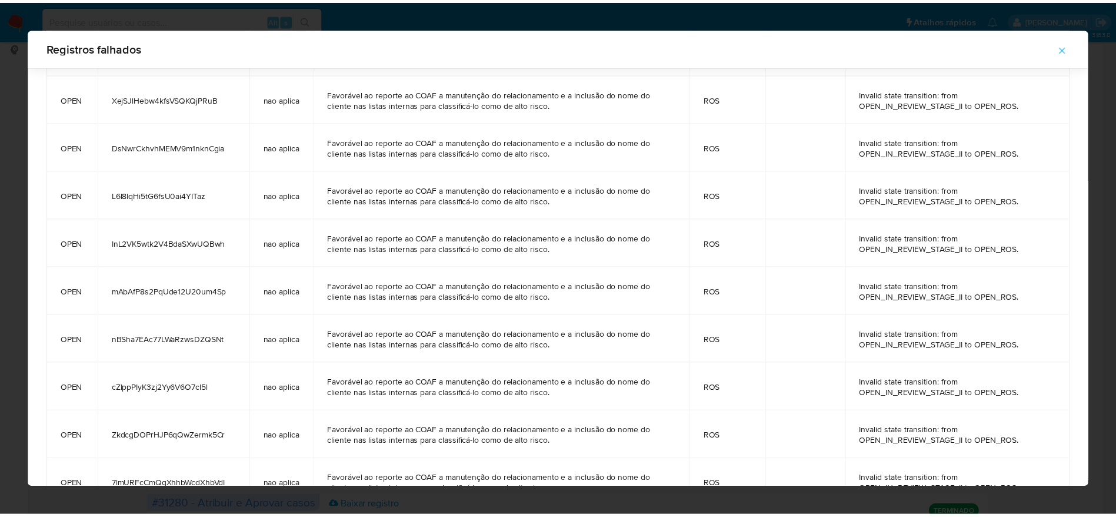
scroll to position [0, 0]
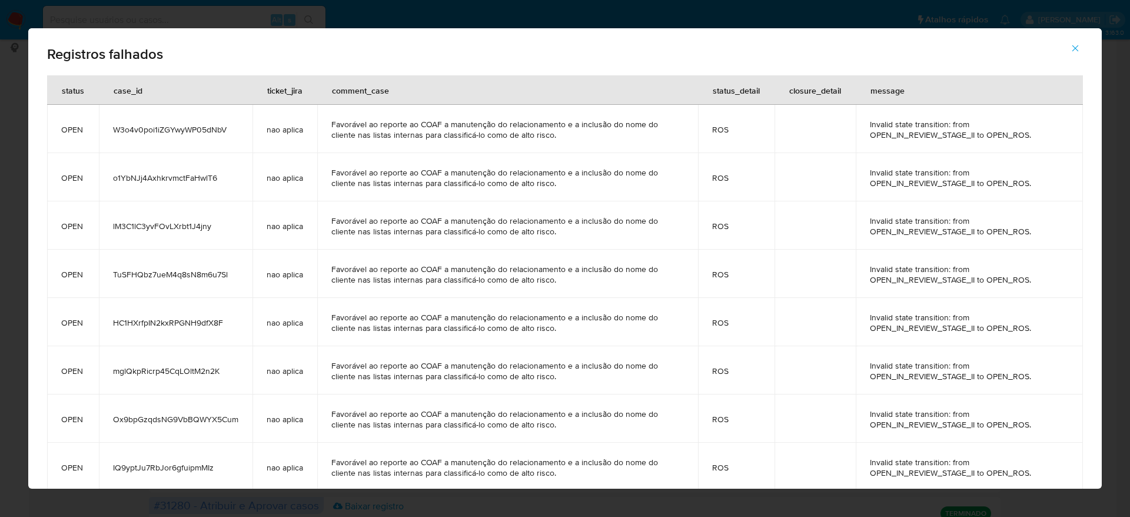
click at [1078, 52] on icon "button" at bounding box center [1075, 48] width 11 height 11
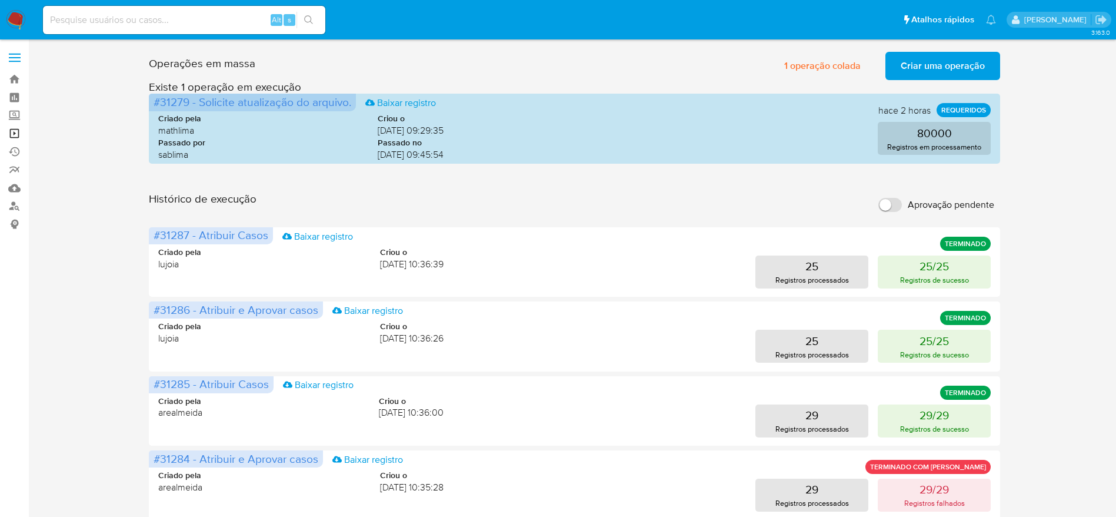
click at [16, 135] on link "Operações em massa" at bounding box center [70, 133] width 140 height 18
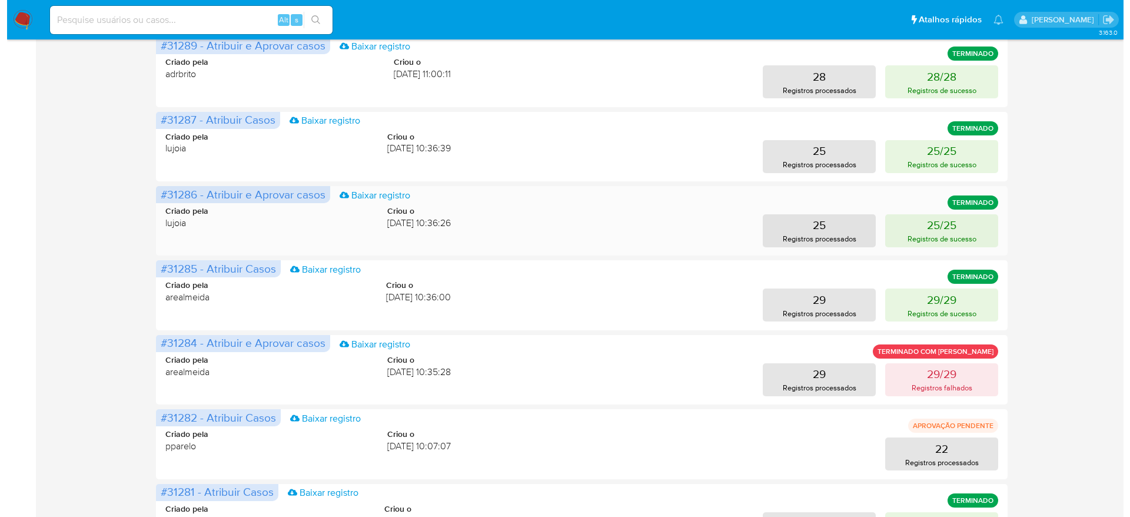
scroll to position [265, 0]
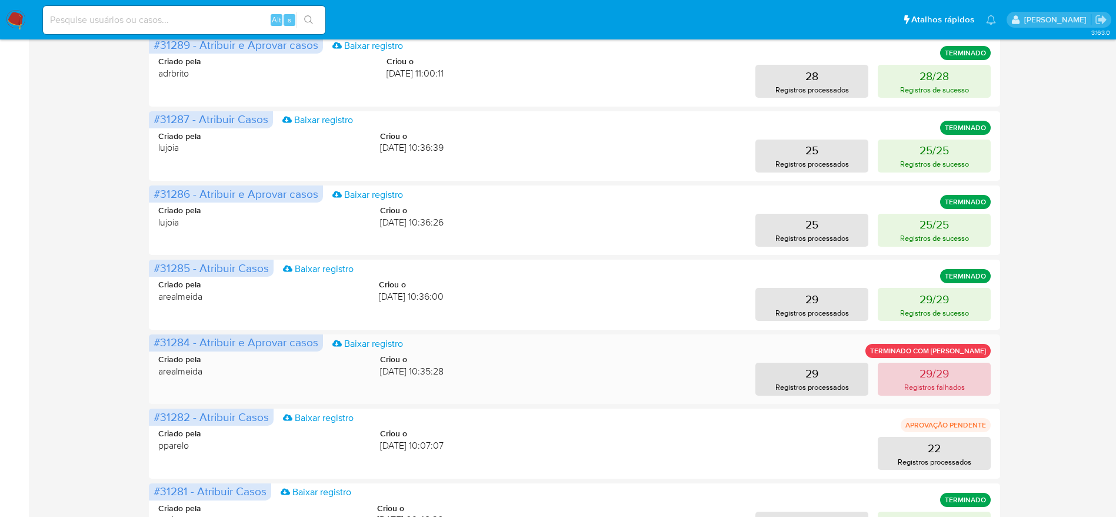
click at [922, 383] on p "Registros falhados" at bounding box center [934, 386] width 61 height 11
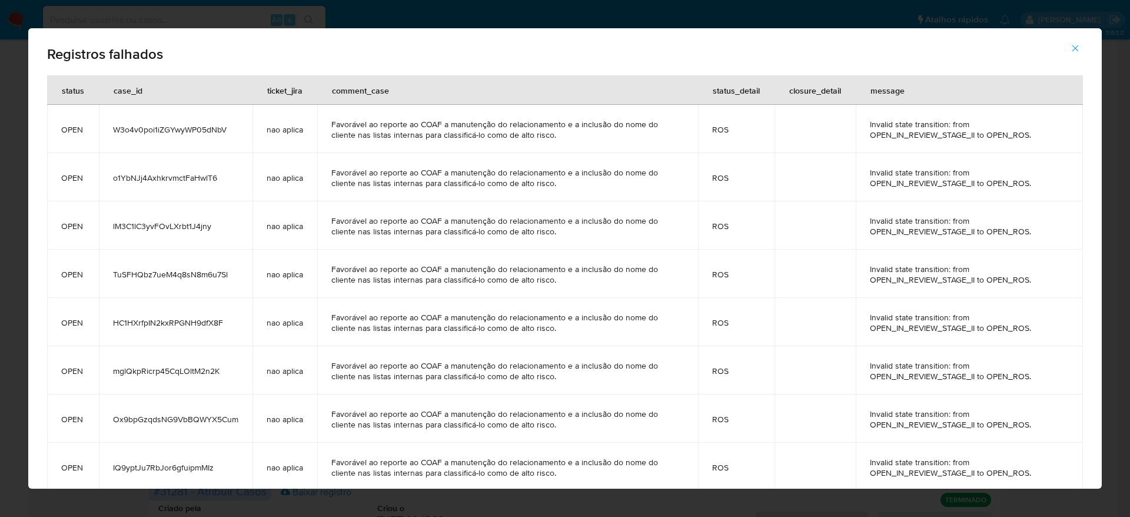
click at [1077, 41] on span "button" at bounding box center [1075, 48] width 11 height 26
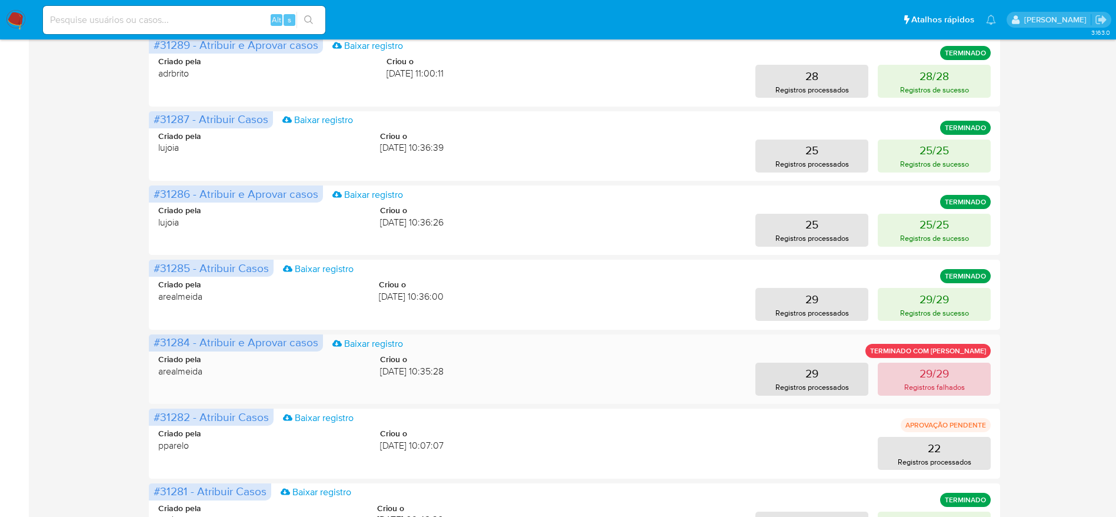
click at [924, 382] on p "Registros falhados" at bounding box center [934, 386] width 61 height 11
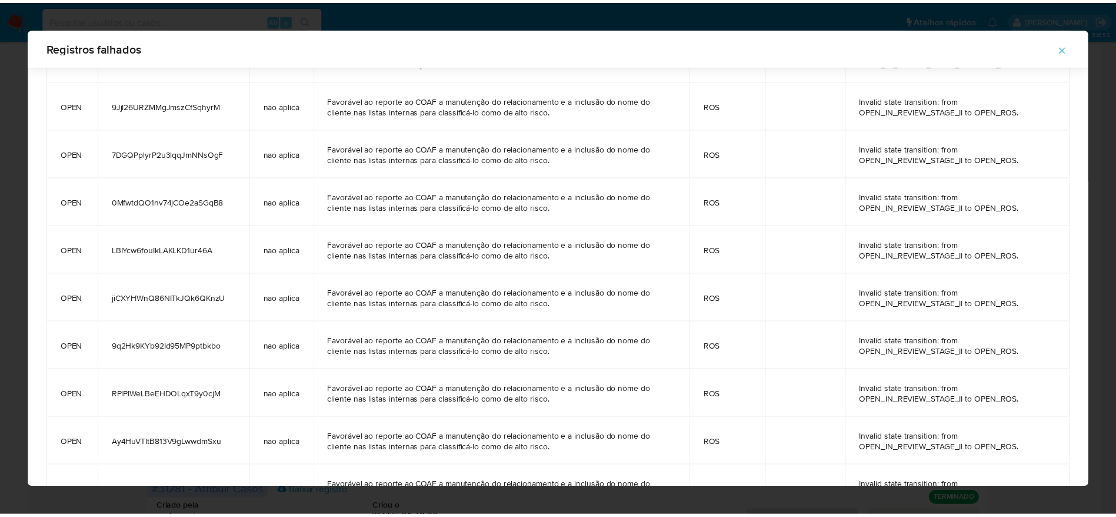
scroll to position [1025, 0]
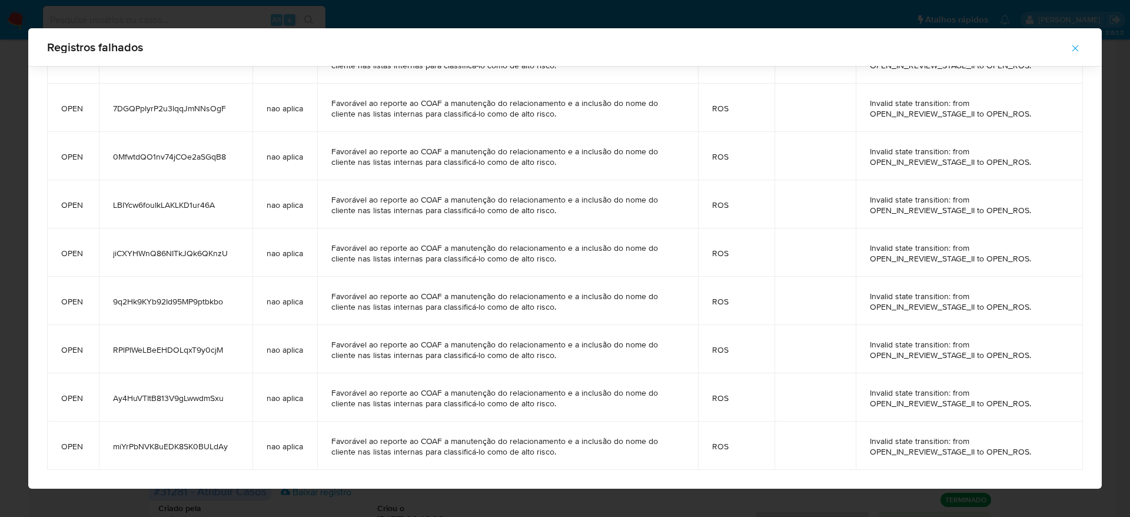
drag, startPoint x: 63, startPoint y: 129, endPoint x: 1048, endPoint y: 452, distance: 1037.0
click at [1076, 51] on icon "button" at bounding box center [1075, 48] width 11 height 11
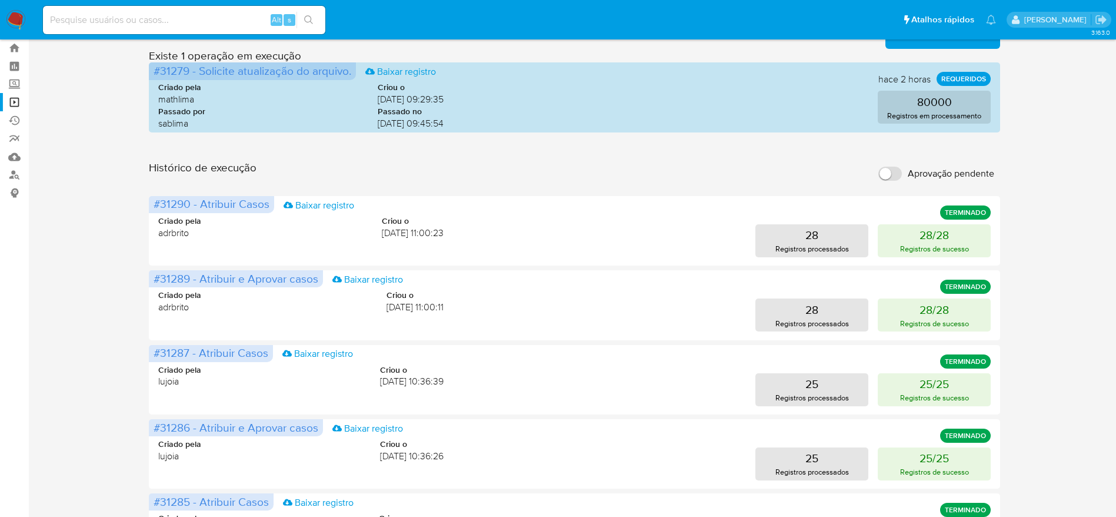
scroll to position [0, 0]
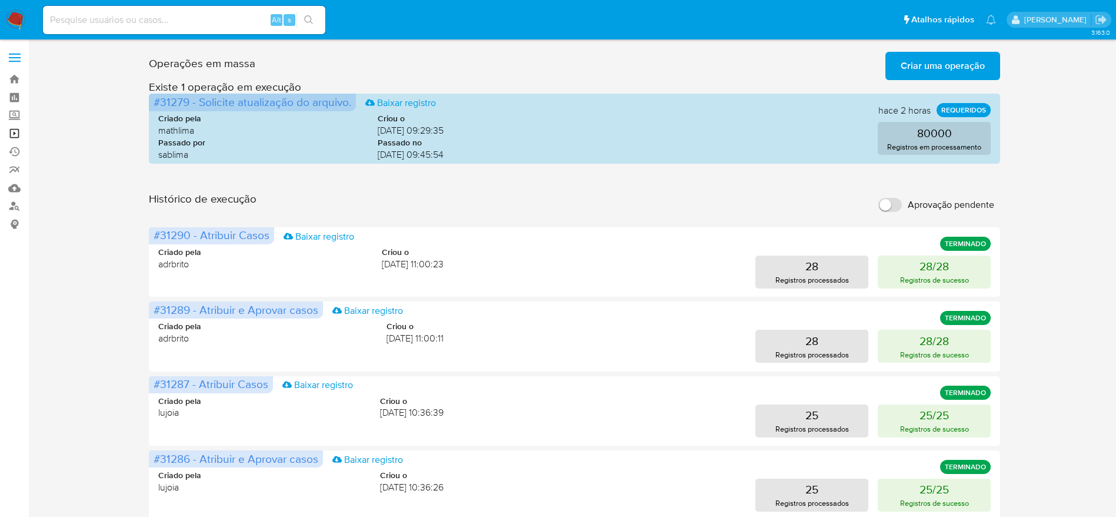
click at [20, 132] on link "Operações em massa" at bounding box center [70, 133] width 140 height 18
click at [49, 324] on div "Operações em massa Criar uma operação Só pode haver no máximo 5 recursos colado…" at bounding box center [574, 525] width 1064 height 957
click at [837, 277] on p "Registros processados" at bounding box center [812, 279] width 74 height 11
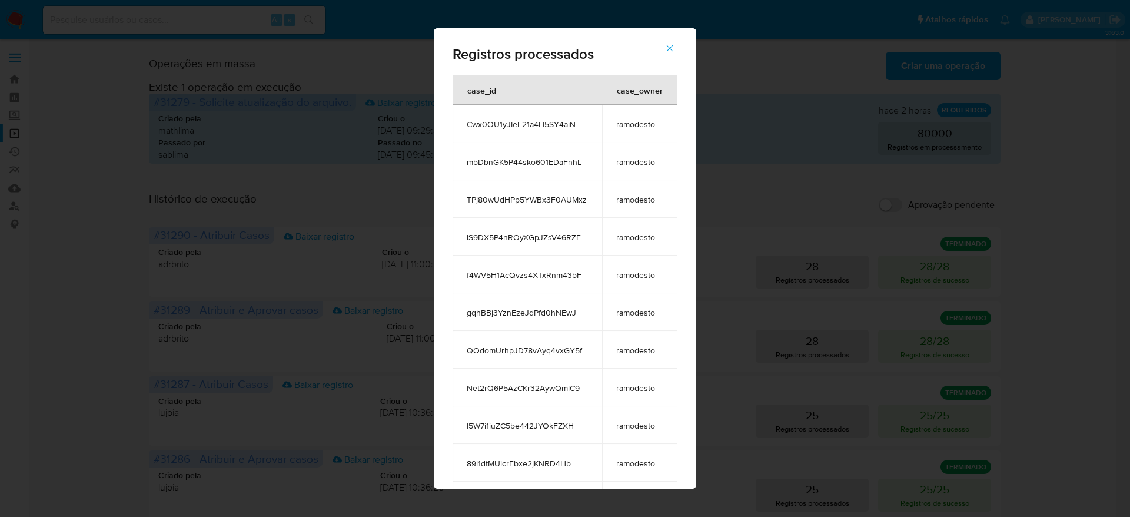
click at [673, 48] on icon "button" at bounding box center [670, 48] width 6 height 6
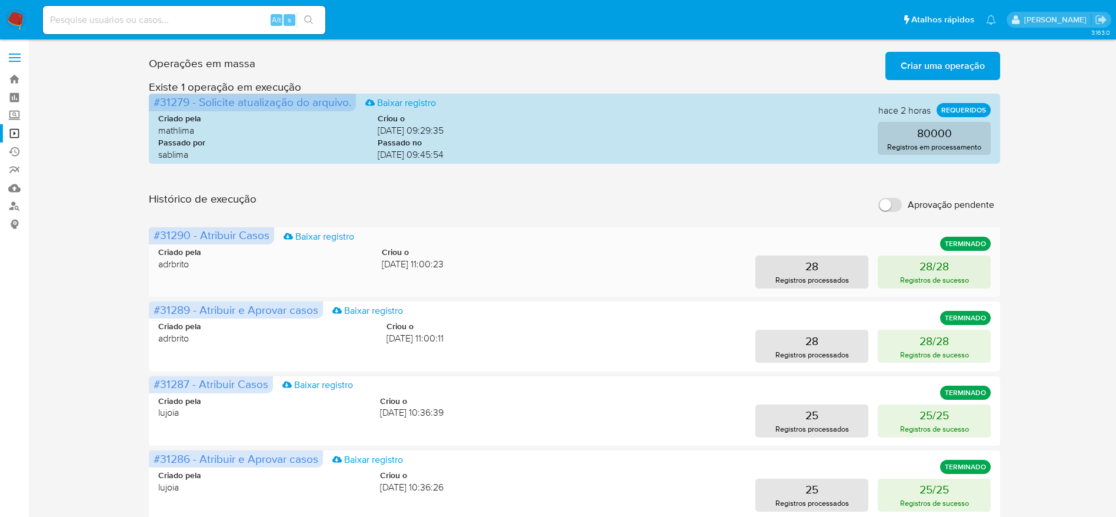
click at [947, 288] on div "#31290 - Atribuir Casos Baixar registro TERMINADO Criado pela adrbrito Criou o …" at bounding box center [574, 261] width 851 height 69
click at [945, 276] on p "Registros de sucesso" at bounding box center [934, 279] width 69 height 11
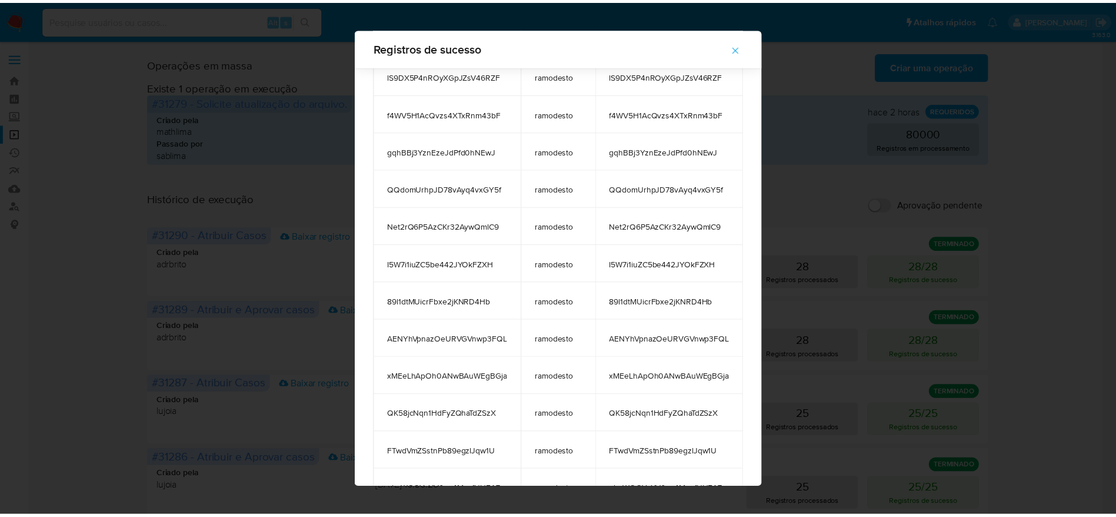
scroll to position [344, 0]
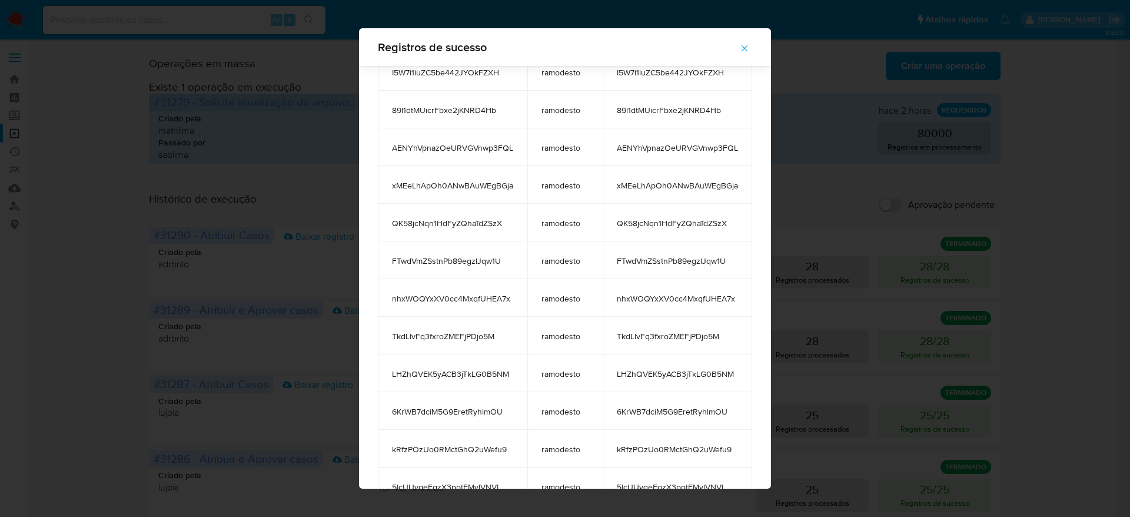
click at [749, 48] on icon "button" at bounding box center [744, 48] width 11 height 11
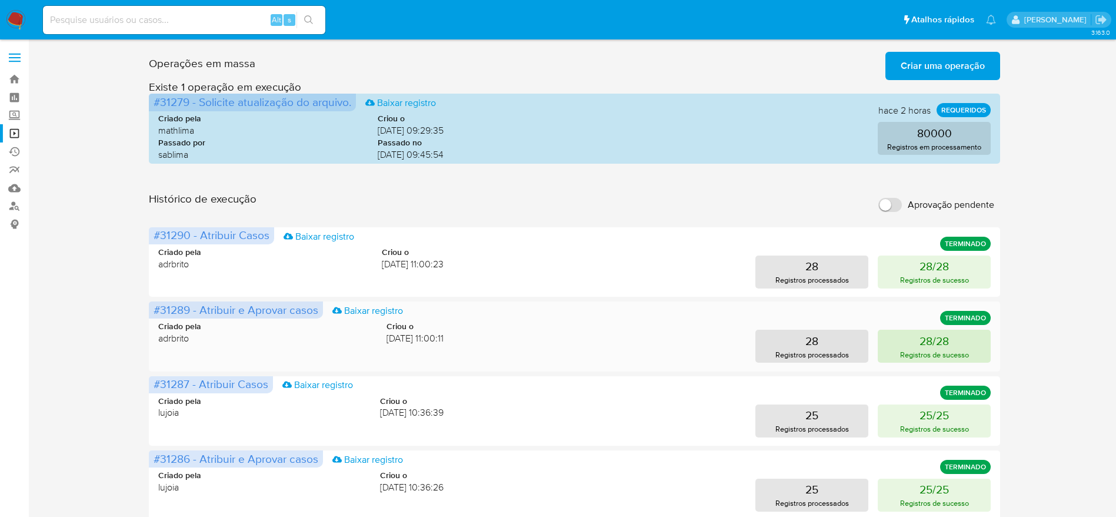
click at [927, 346] on p "28/28" at bounding box center [934, 340] width 29 height 16
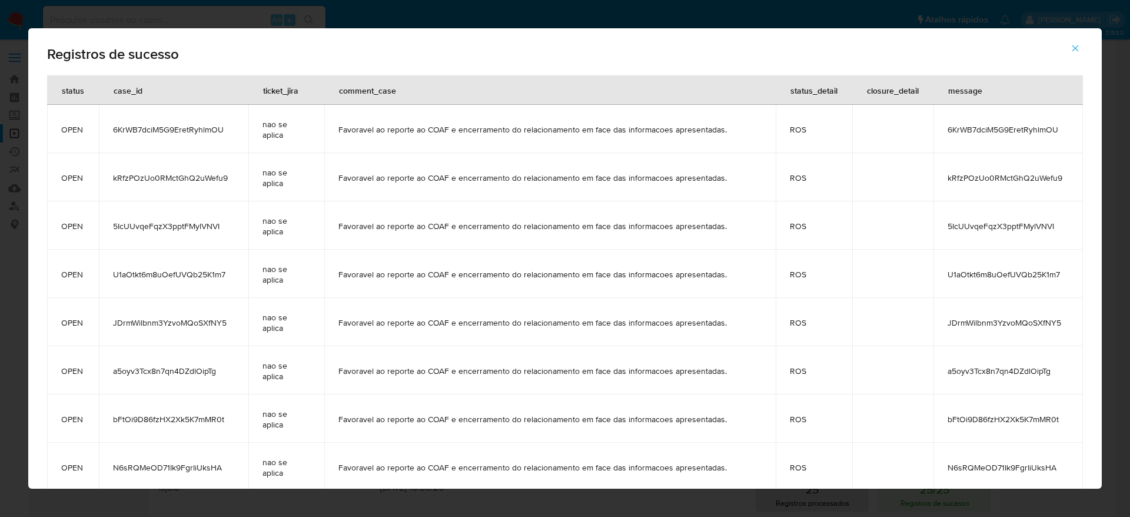
click at [1071, 46] on icon "button" at bounding box center [1075, 48] width 11 height 11
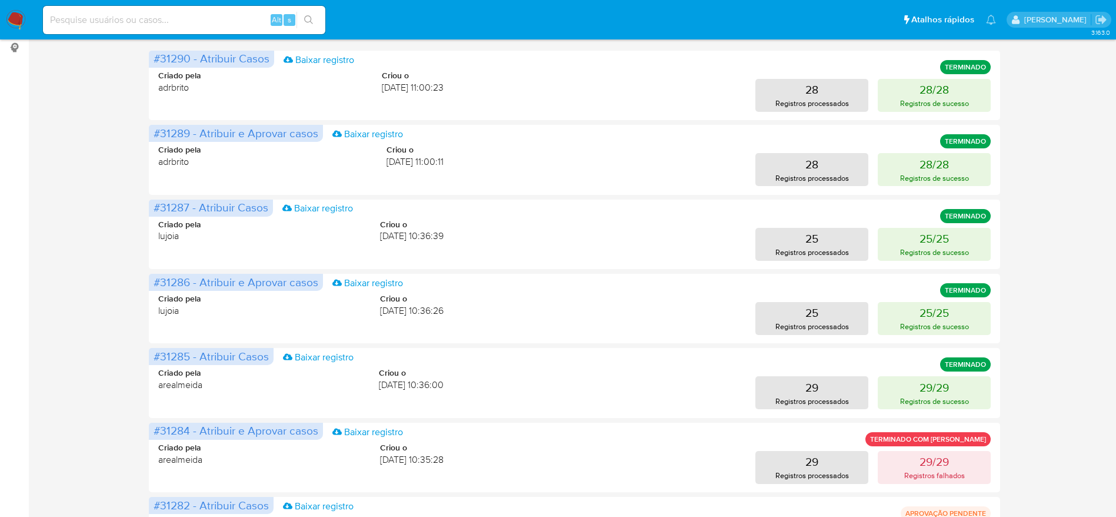
scroll to position [265, 0]
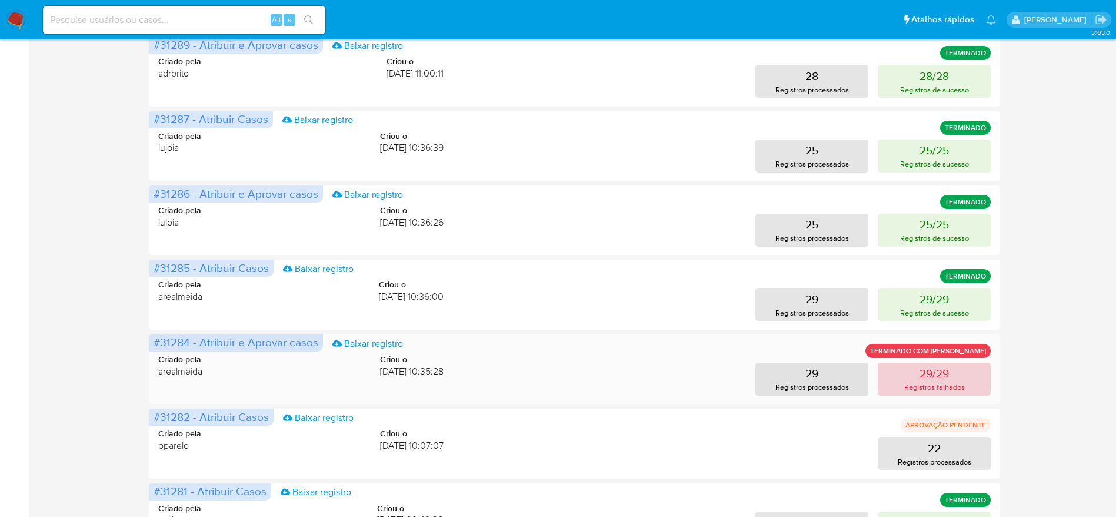
click at [957, 370] on button "29/29 Registros falhados" at bounding box center [934, 378] width 113 height 33
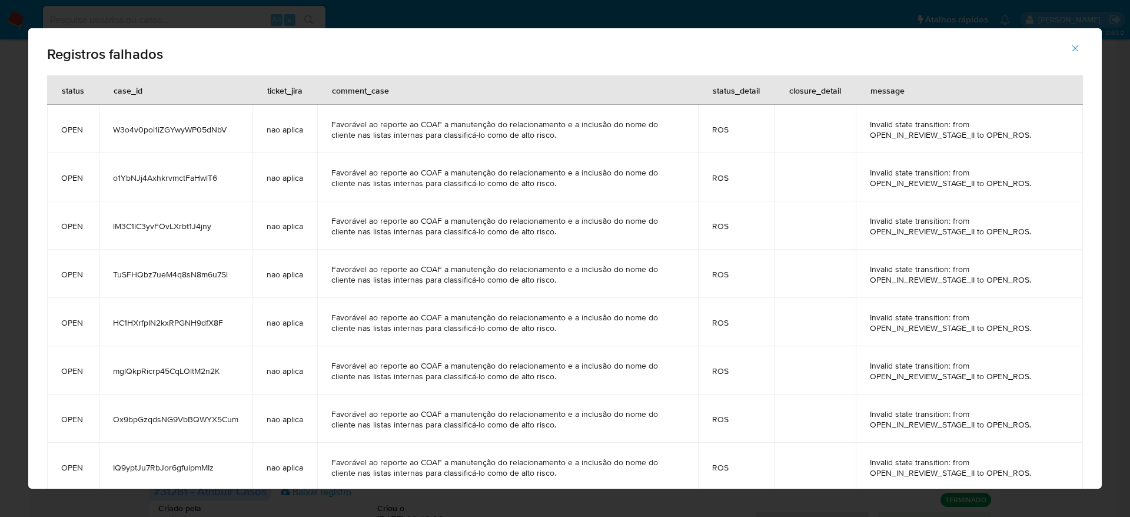
click at [1079, 46] on icon "button" at bounding box center [1075, 48] width 11 height 11
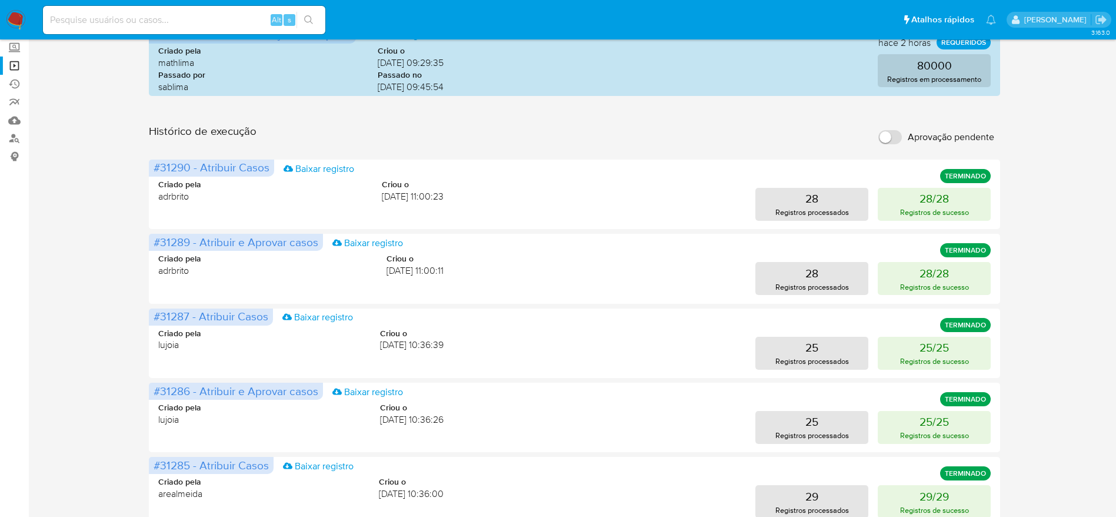
scroll to position [0, 0]
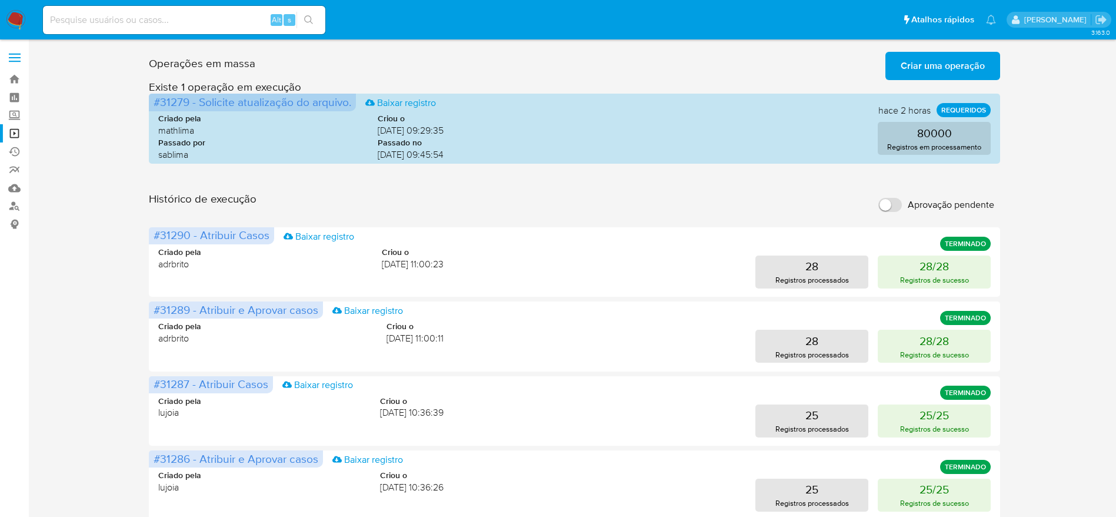
click at [226, 12] on input at bounding box center [184, 19] width 282 height 15
paste input "avYr4cdejAIcAikcMBCu4SV1"
type input "avYr4cdejAIcAikcMBCu4SV1"
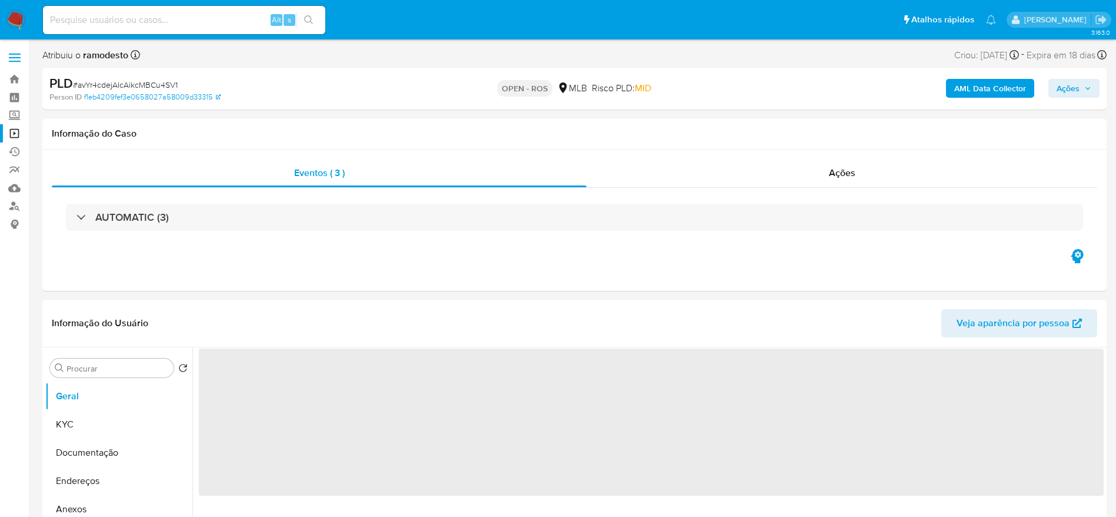
select select "10"
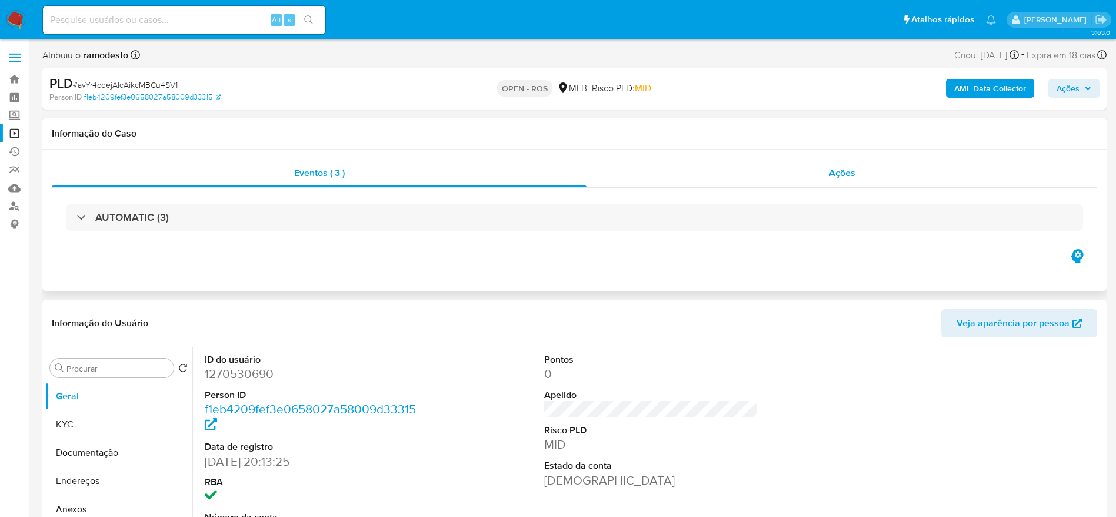
click at [679, 180] on div "Ações" at bounding box center [842, 173] width 511 height 28
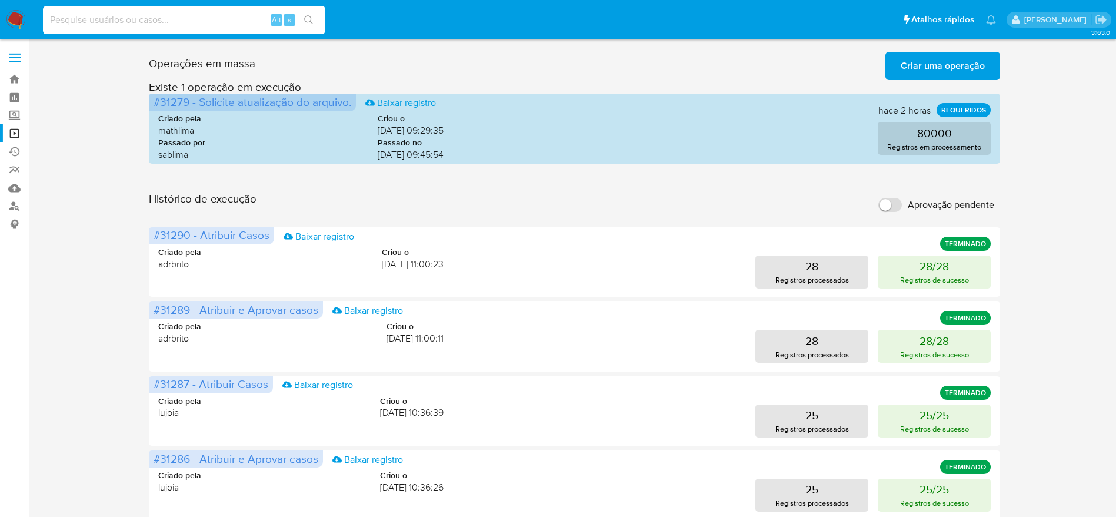
click at [104, 25] on input at bounding box center [184, 19] width 282 height 15
paste input "DsNwrCkhvhMEMV9m1nknCgia"
type input "DsNwrCkhvhMEMV9m1nknCgia"
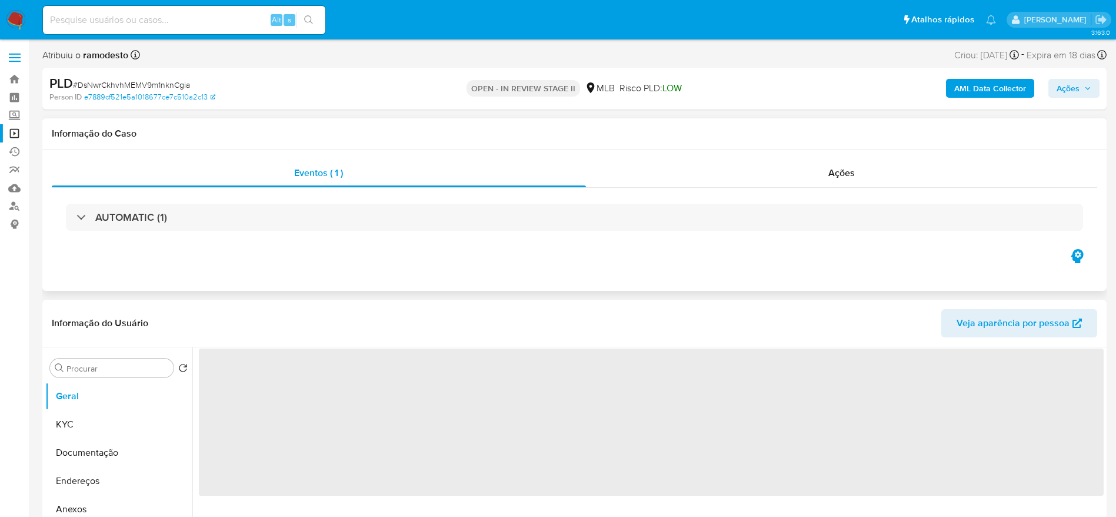
select select "10"
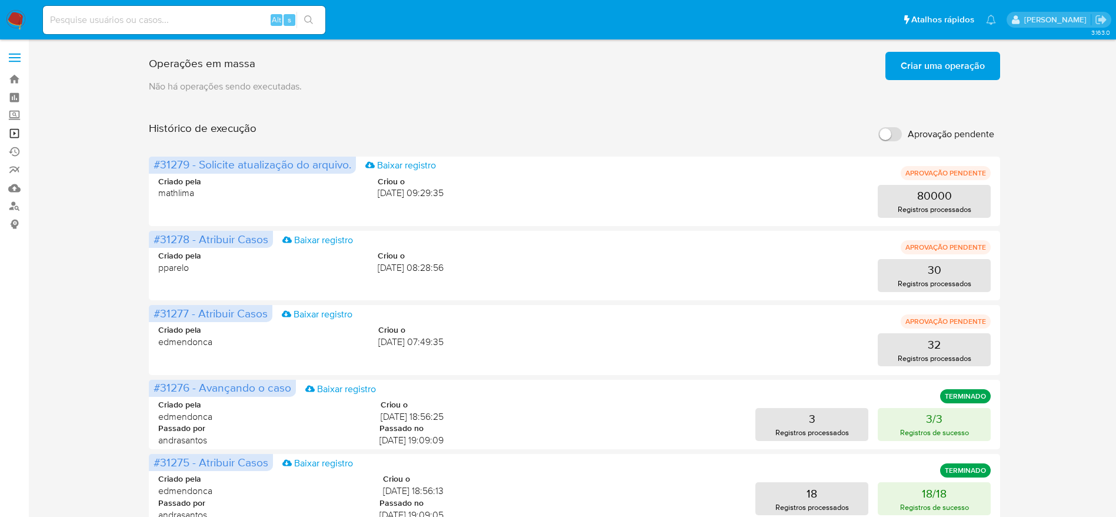
click at [12, 135] on link "Operações em massa" at bounding box center [70, 133] width 140 height 18
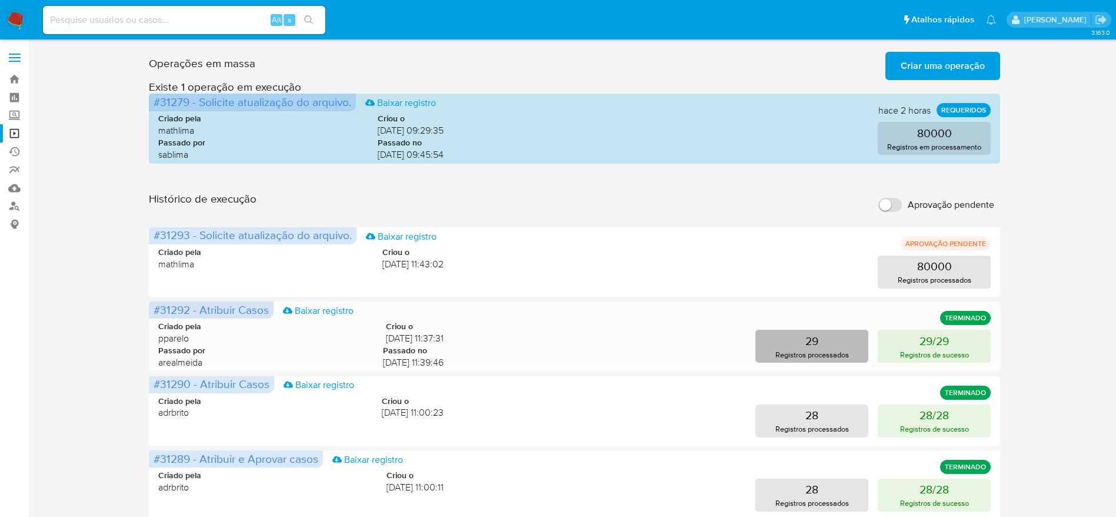
click at [822, 341] on button "29 Registros processados" at bounding box center [811, 345] width 113 height 33
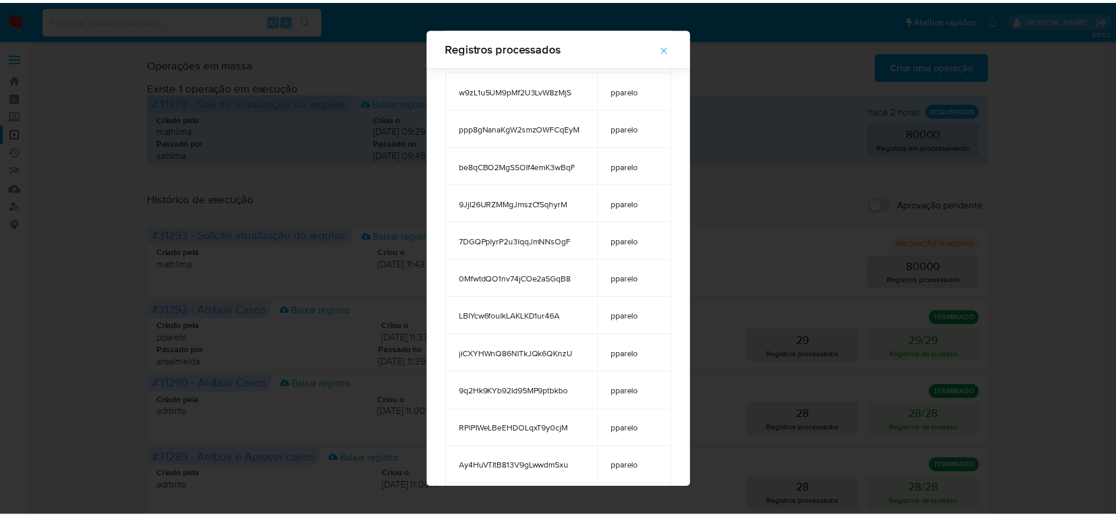
scroll to position [718, 0]
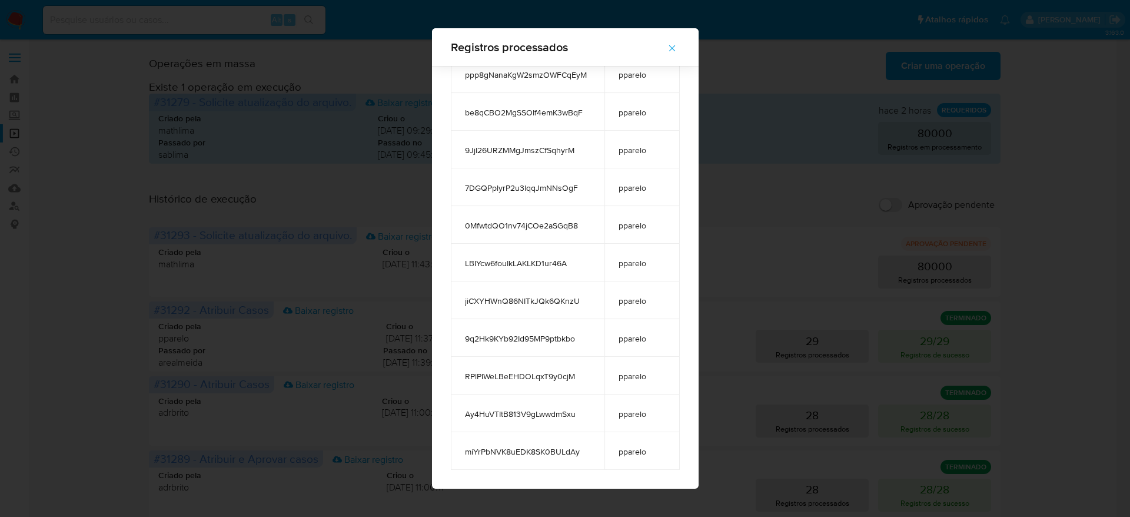
click at [677, 54] on span "button" at bounding box center [672, 48] width 11 height 26
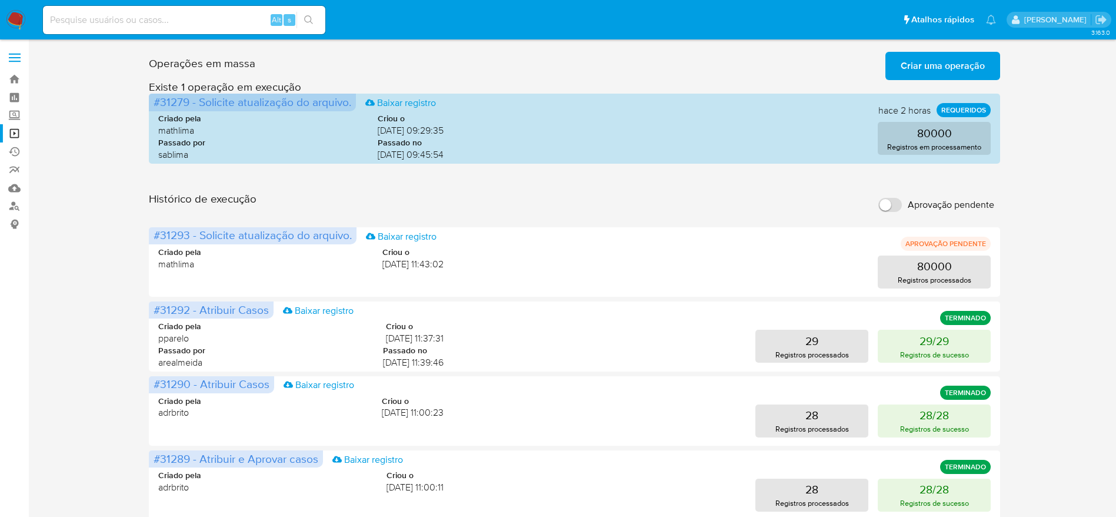
scroll to position [88, 0]
